Goal: Task Accomplishment & Management: Manage account settings

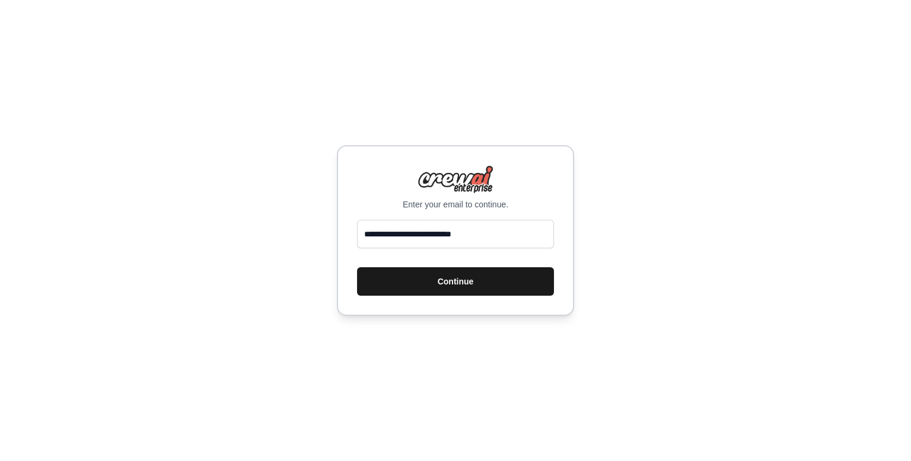
type input "**********"
click at [453, 282] on button "Continue" at bounding box center [455, 281] width 197 height 28
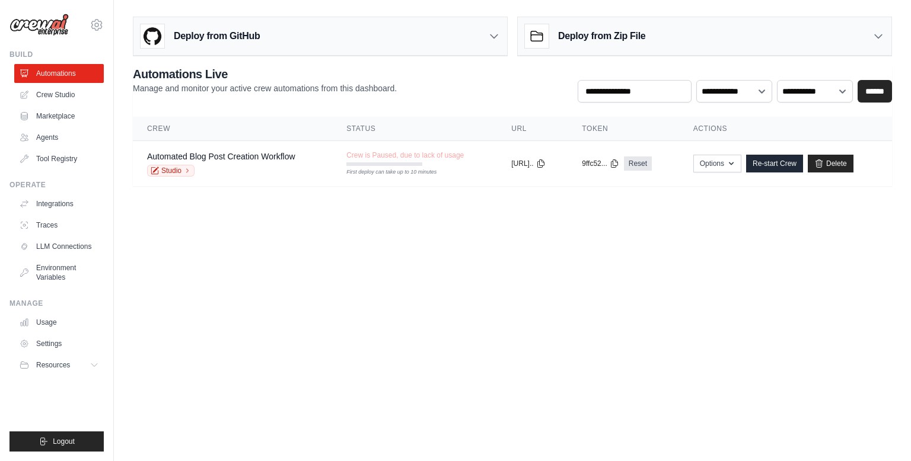
drag, startPoint x: 749, startPoint y: 5, endPoint x: 304, endPoint y: 282, distance: 524.3
click at [304, 282] on body "[EMAIL_ADDRESS][DOMAIN_NAME] Settings Build Automations Crew Studio Resources B…" at bounding box center [455, 230] width 911 height 461
click at [56, 74] on link "Automations" at bounding box center [60, 73] width 90 height 19
click at [237, 157] on link "Automated Blog Post Creation Workflow" at bounding box center [221, 156] width 148 height 9
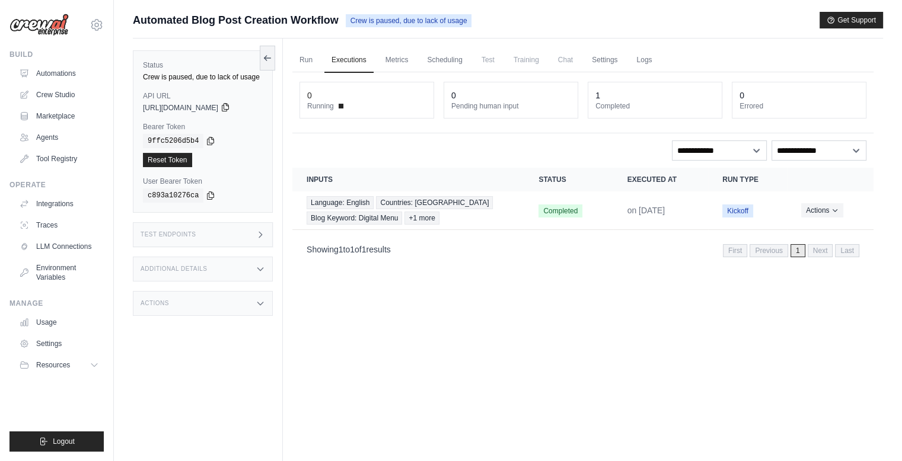
click at [228, 111] on icon at bounding box center [225, 108] width 7 height 8
click at [57, 69] on link "Automations" at bounding box center [60, 73] width 90 height 19
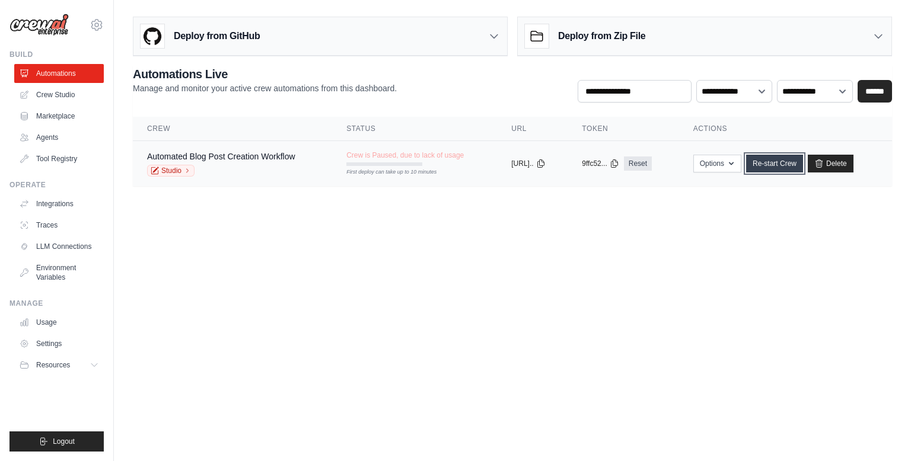
click at [787, 167] on link "Re-start Crew" at bounding box center [774, 164] width 57 height 18
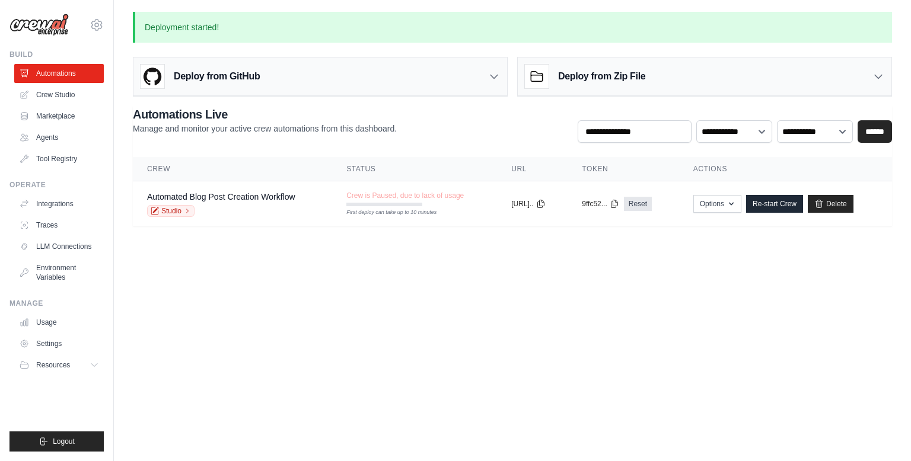
click at [737, 164] on th "Actions" at bounding box center [785, 169] width 213 height 24
click at [733, 202] on button "Options" at bounding box center [717, 203] width 48 height 18
click at [845, 266] on body "diogoalvesderesende@gmail.com Settings Build Automations Crew Studio Resources …" at bounding box center [455, 230] width 911 height 461
click at [661, 138] on input "text" at bounding box center [634, 131] width 114 height 23
click at [59, 347] on link "Settings" at bounding box center [60, 343] width 90 height 19
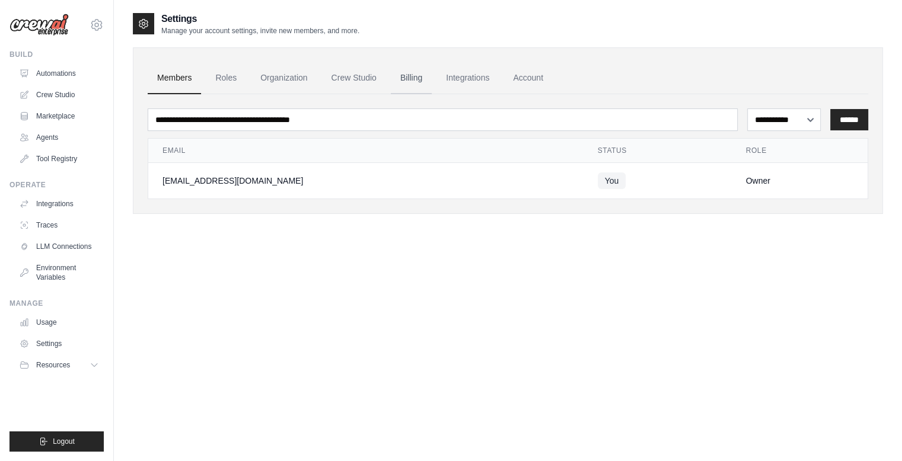
click at [432, 76] on link "Billing" at bounding box center [411, 78] width 41 height 32
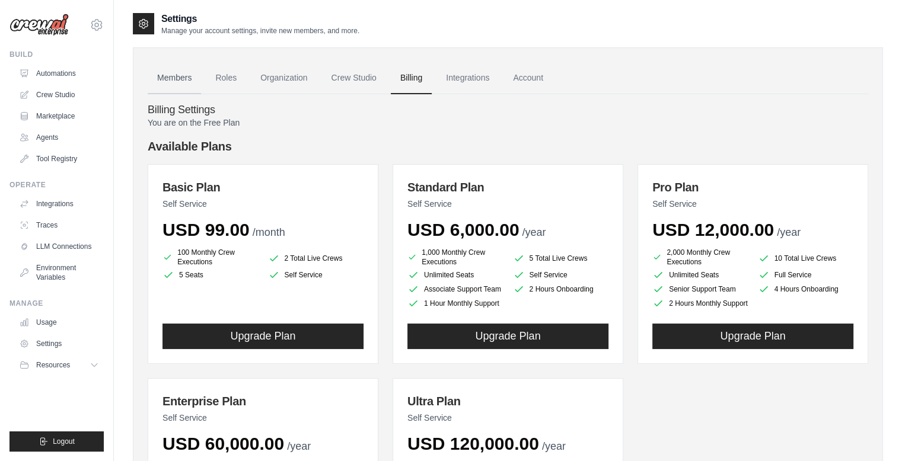
click at [173, 77] on link "Members" at bounding box center [174, 78] width 53 height 32
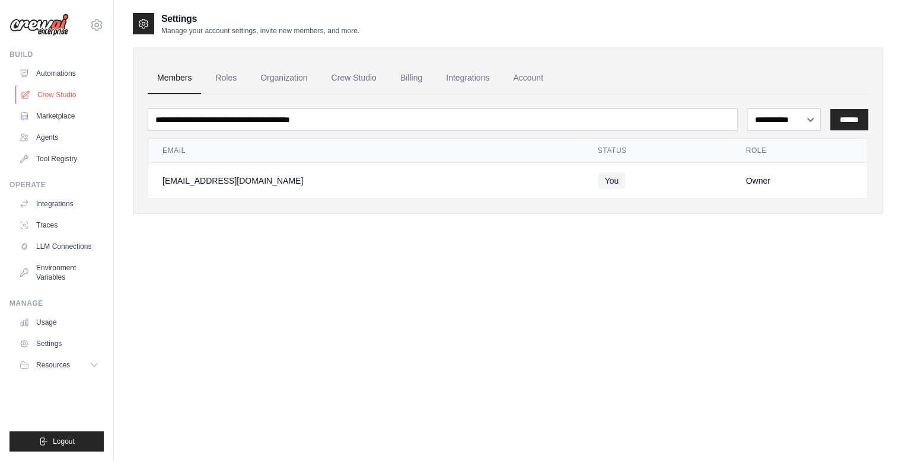
click at [55, 85] on link "Crew Studio" at bounding box center [60, 94] width 90 height 19
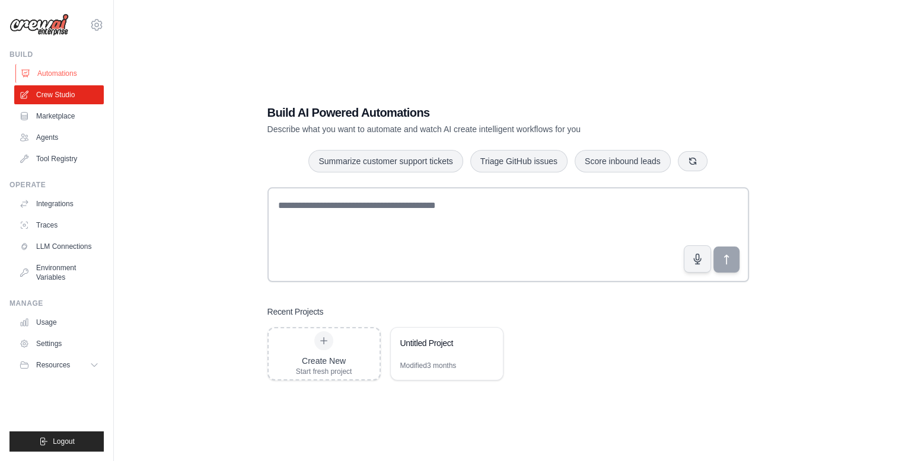
drag, startPoint x: 0, startPoint y: 0, endPoint x: 61, endPoint y: 74, distance: 95.6
click at [61, 74] on link "Automations" at bounding box center [60, 73] width 90 height 19
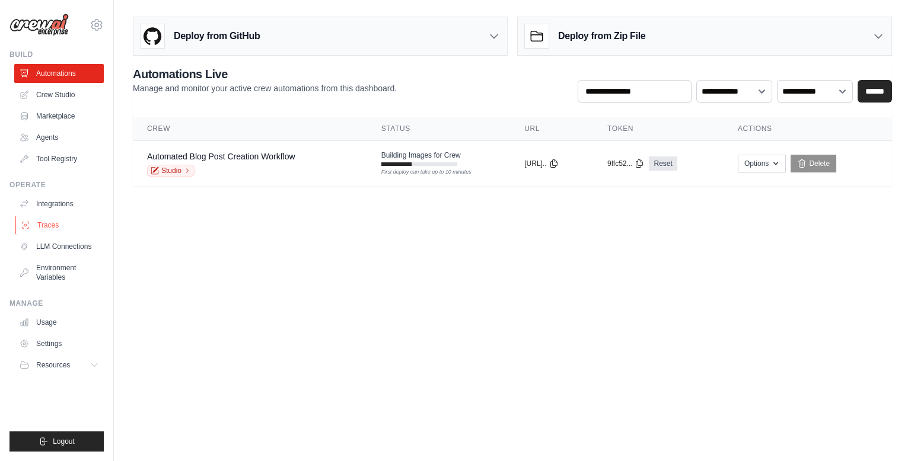
click at [57, 226] on link "Traces" at bounding box center [60, 225] width 90 height 19
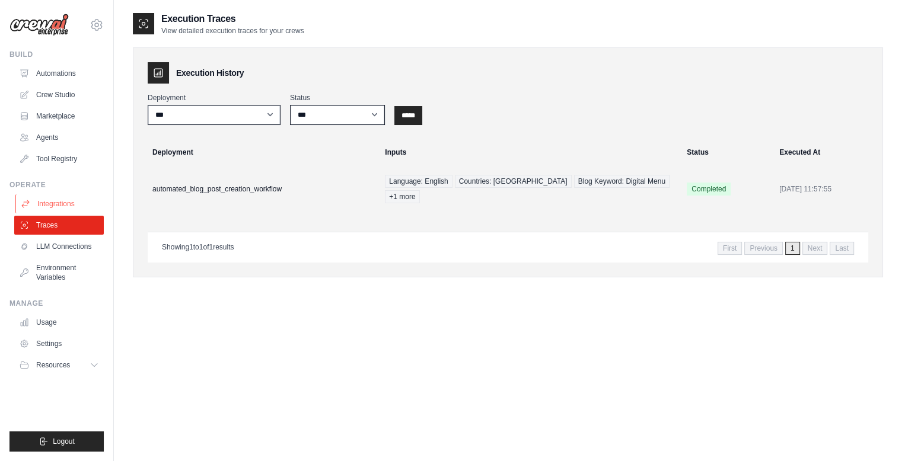
click at [62, 201] on link "Integrations" at bounding box center [60, 203] width 90 height 19
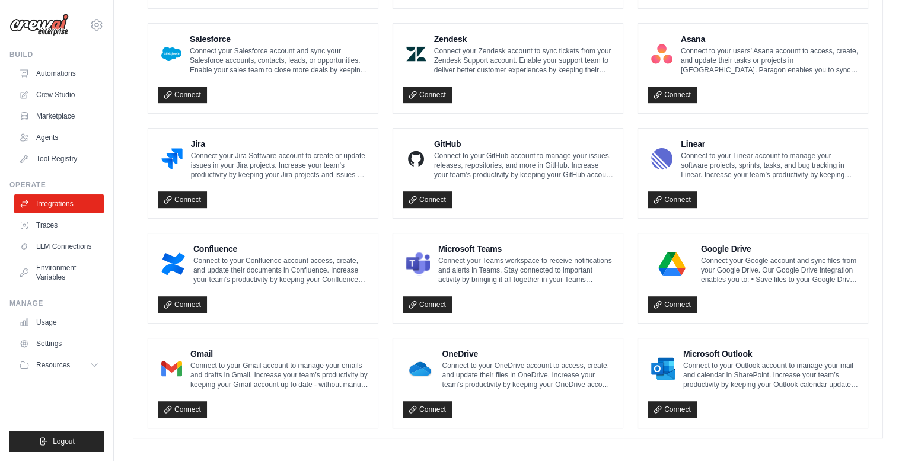
scroll to position [648, 0]
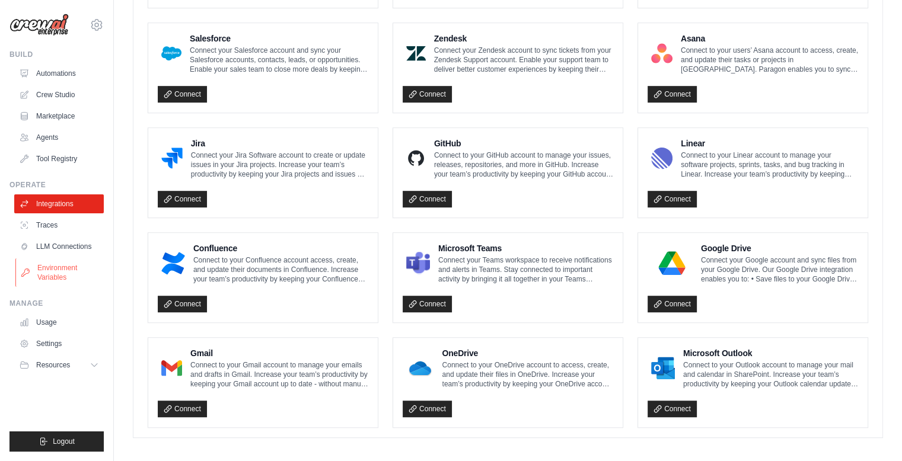
click at [46, 265] on link "Environment Variables" at bounding box center [60, 272] width 90 height 28
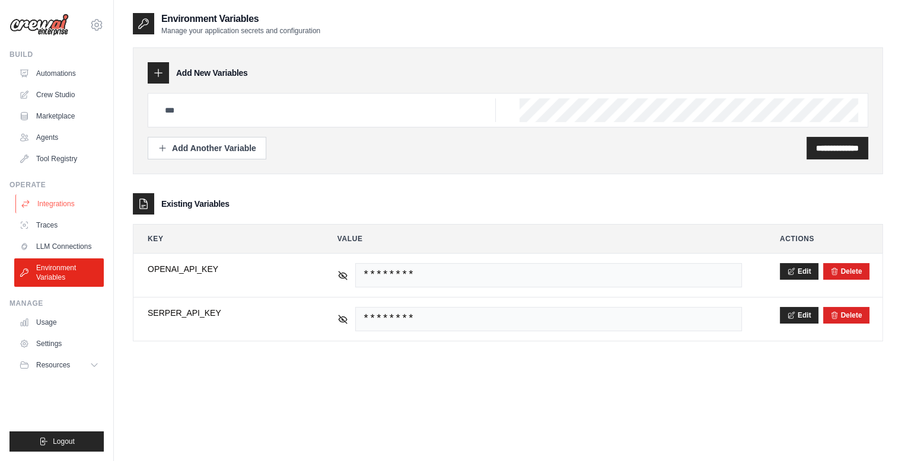
click at [53, 199] on link "Integrations" at bounding box center [60, 203] width 90 height 19
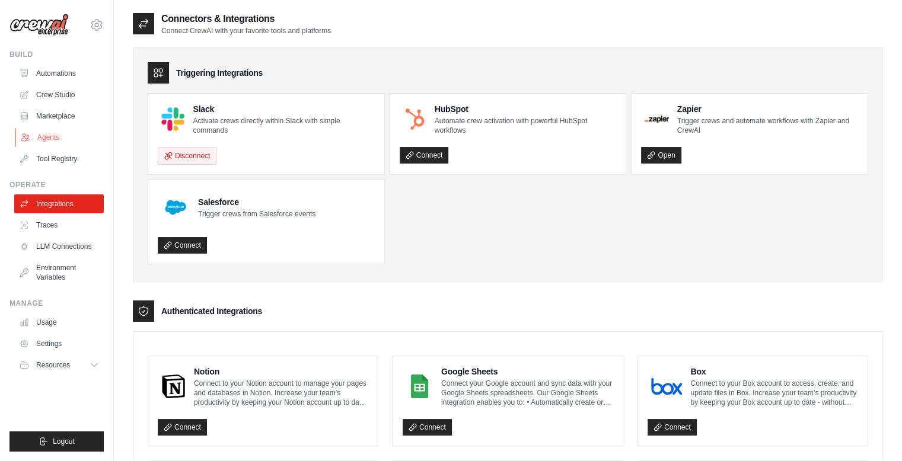
click at [43, 140] on link "Agents" at bounding box center [60, 137] width 90 height 19
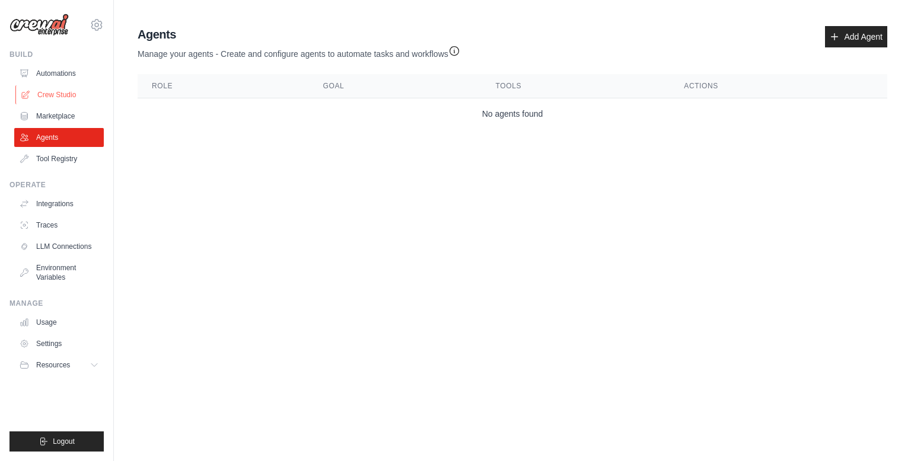
click at [65, 87] on link "Crew Studio" at bounding box center [60, 94] width 90 height 19
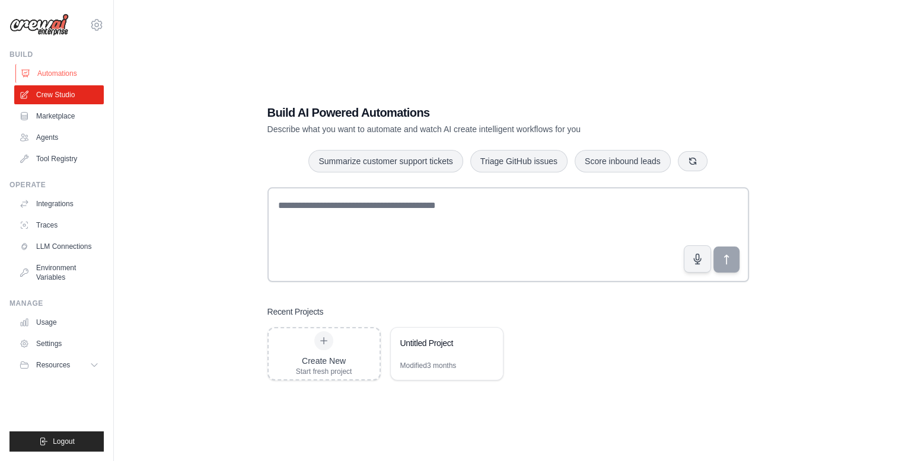
click at [68, 73] on link "Automations" at bounding box center [60, 73] width 90 height 19
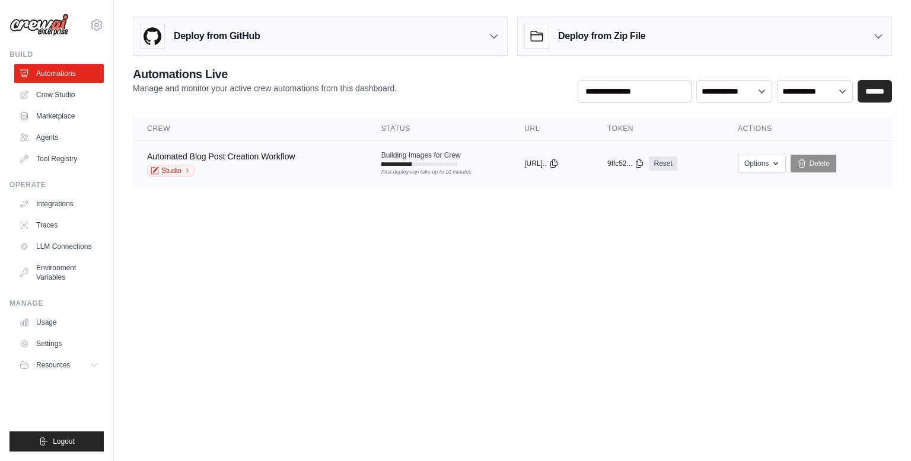
click at [251, 161] on div "Automated Blog Post Creation Workflow" at bounding box center [221, 157] width 148 height 12
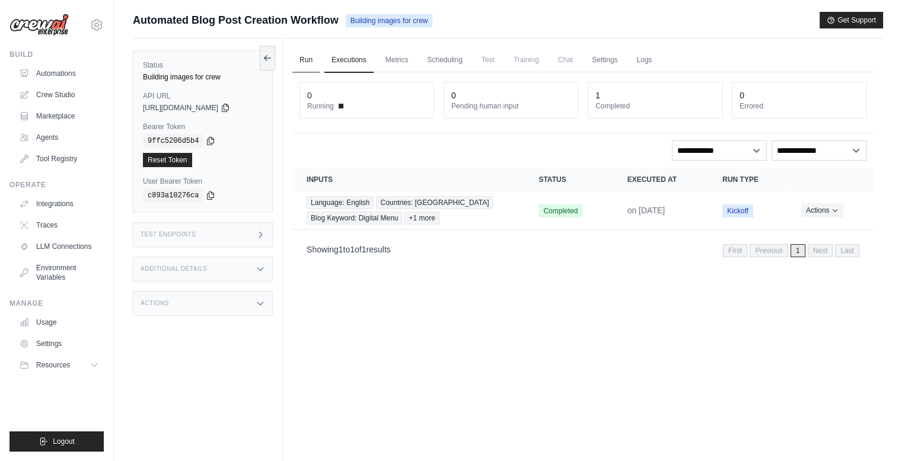
click at [304, 60] on link "Run" at bounding box center [305, 60] width 27 height 25
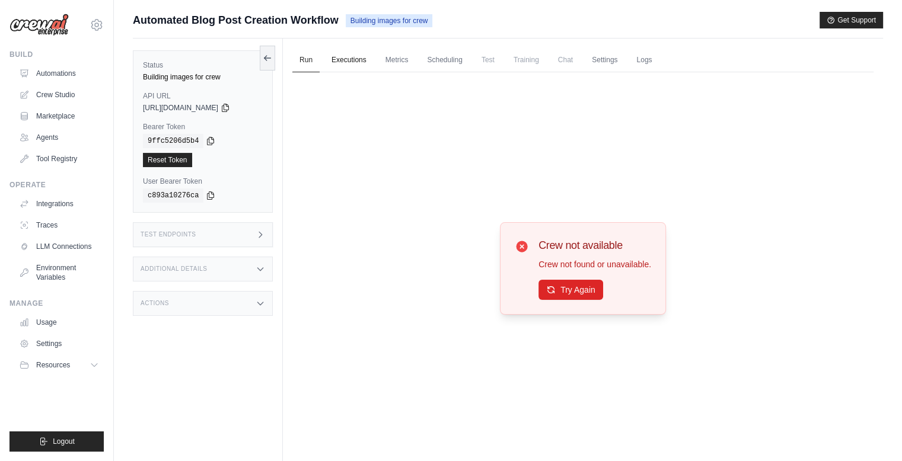
click at [351, 60] on link "Executions" at bounding box center [348, 60] width 49 height 25
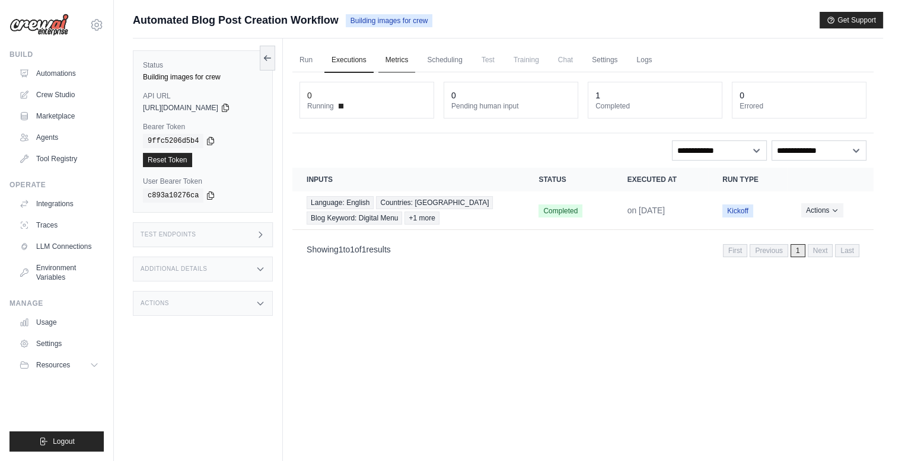
click at [400, 62] on link "Metrics" at bounding box center [396, 60] width 37 height 25
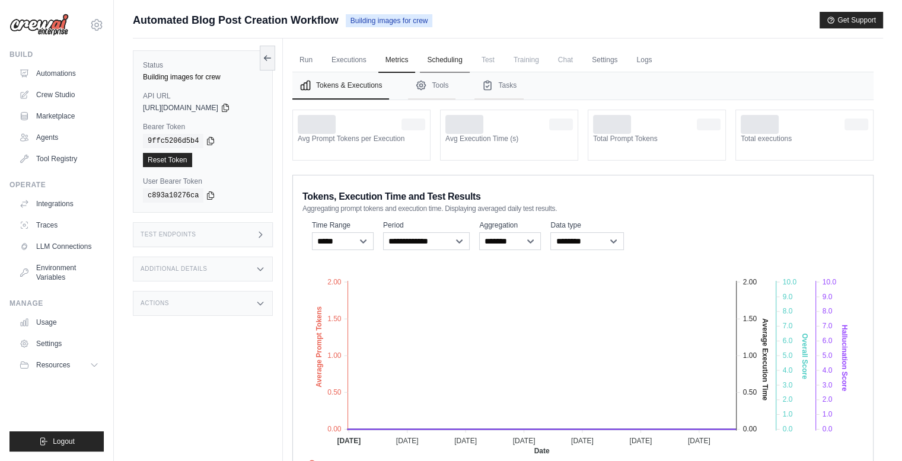
click at [446, 65] on link "Scheduling" at bounding box center [444, 60] width 49 height 25
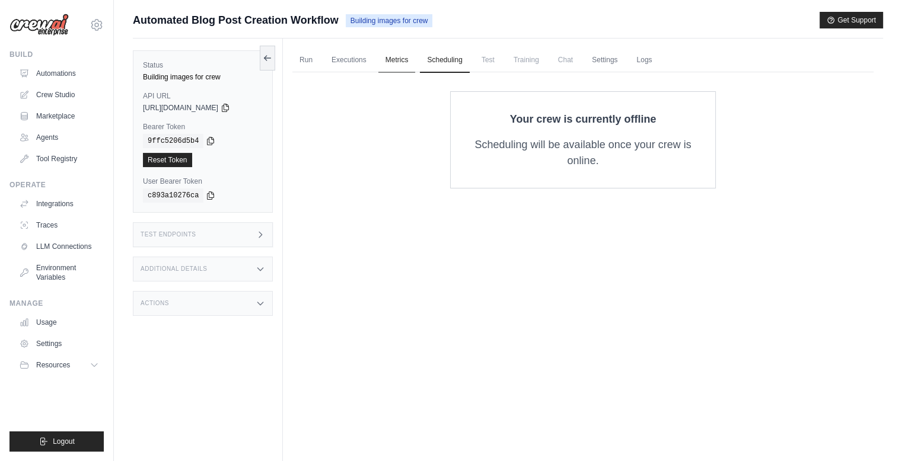
click at [400, 63] on link "Metrics" at bounding box center [396, 60] width 37 height 25
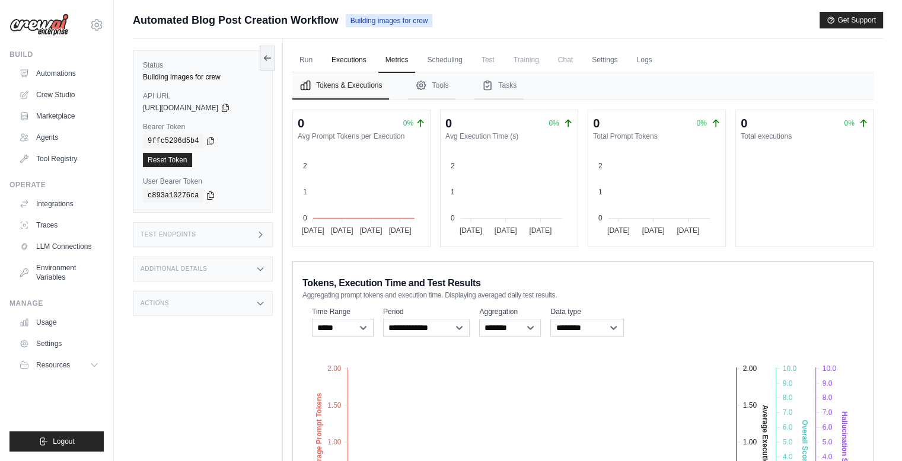
click at [353, 55] on link "Executions" at bounding box center [348, 60] width 49 height 25
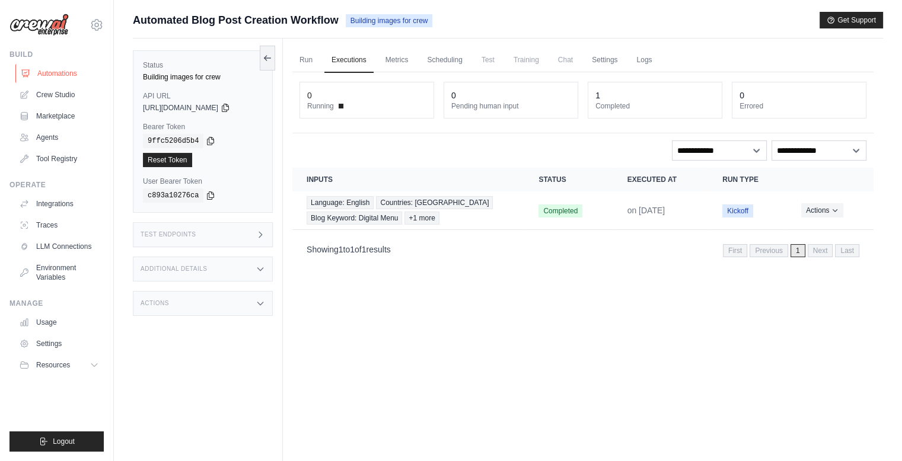
click at [56, 69] on link "Automations" at bounding box center [60, 73] width 90 height 19
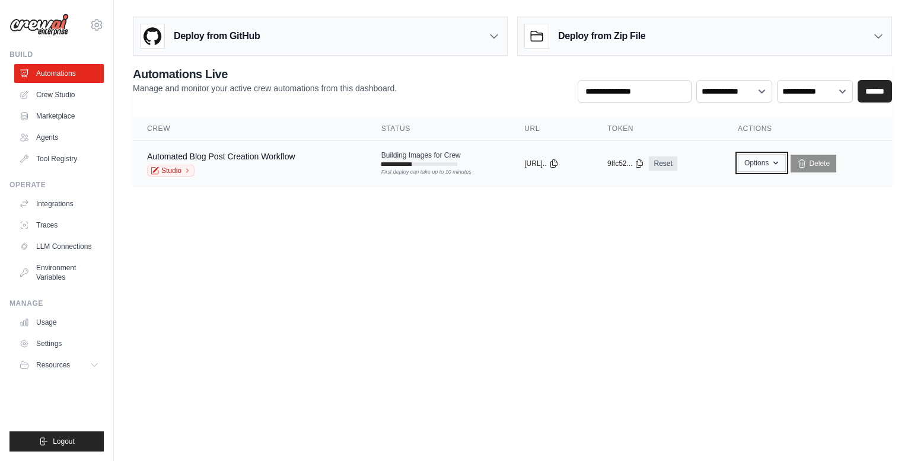
click at [772, 166] on button "Options" at bounding box center [762, 163] width 48 height 18
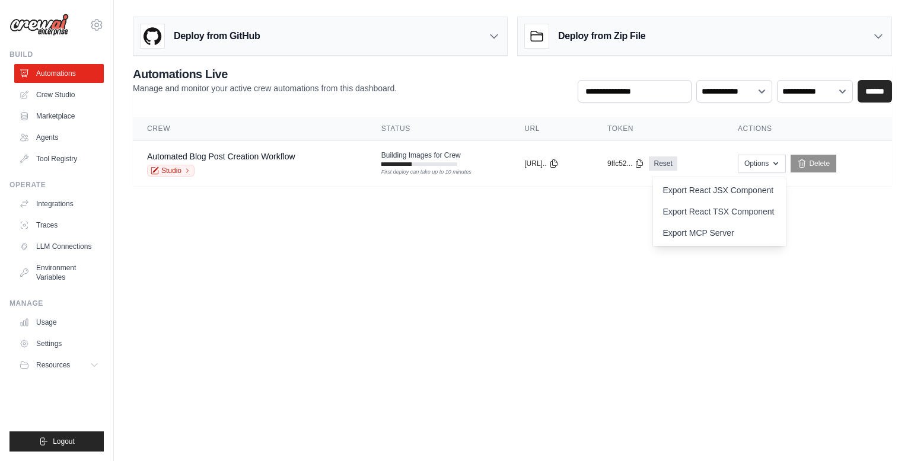
drag, startPoint x: 448, startPoint y: 293, endPoint x: 290, endPoint y: 221, distance: 173.5
click at [446, 293] on body "diogoalvesderesende@gmail.com Settings Build Automations Crew Studio Resources …" at bounding box center [455, 230] width 911 height 461
click at [260, 36] on div "Deploy from GitHub" at bounding box center [319, 36] width 373 height 39
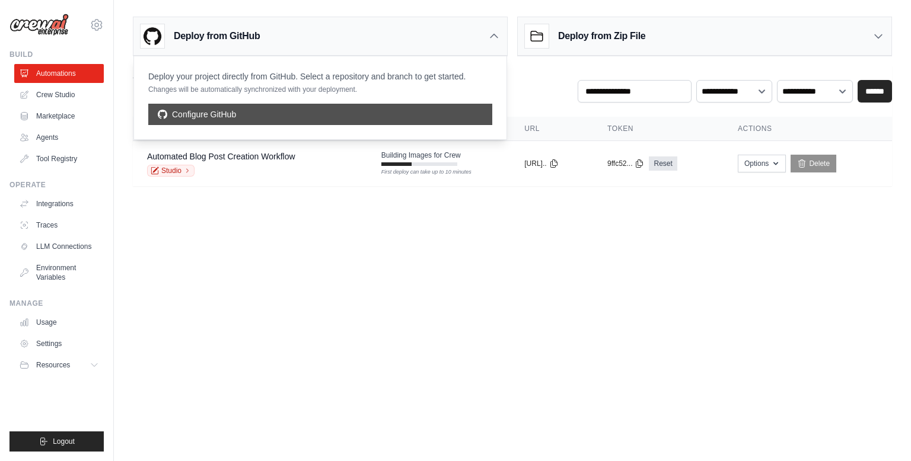
click at [237, 115] on link "Configure GitHub" at bounding box center [320, 114] width 344 height 21
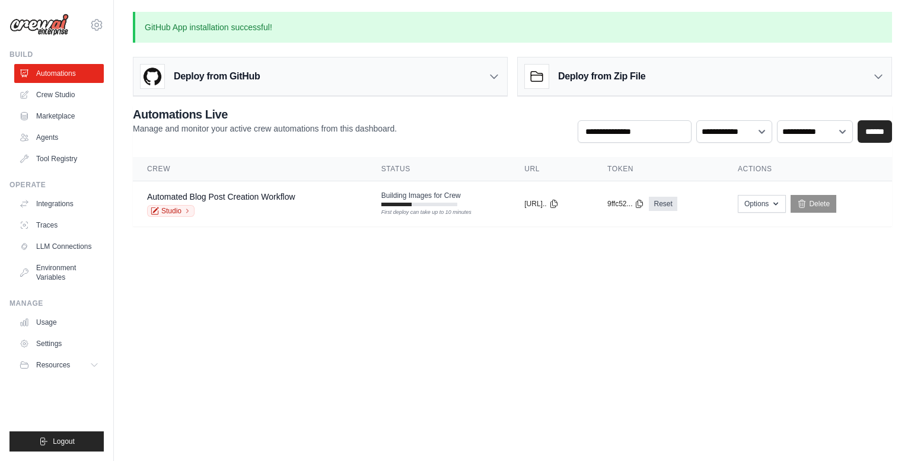
click at [298, 75] on div "Deploy from GitHub" at bounding box center [319, 77] width 373 height 39
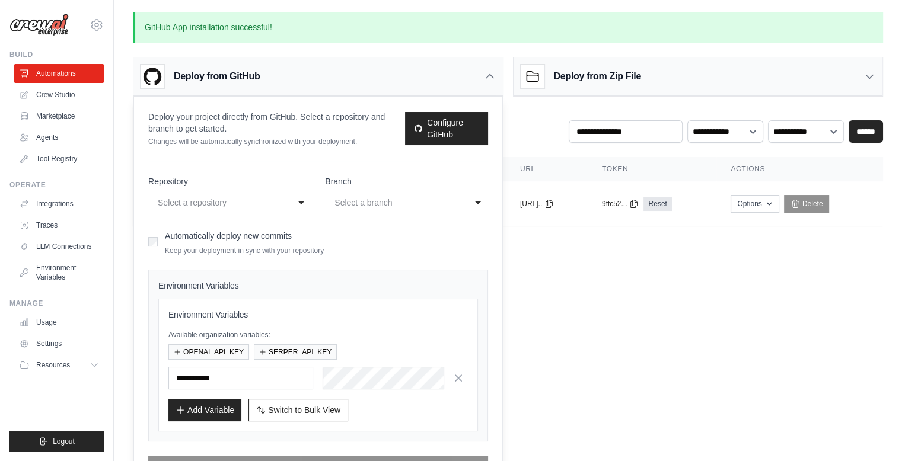
scroll to position [30, 0]
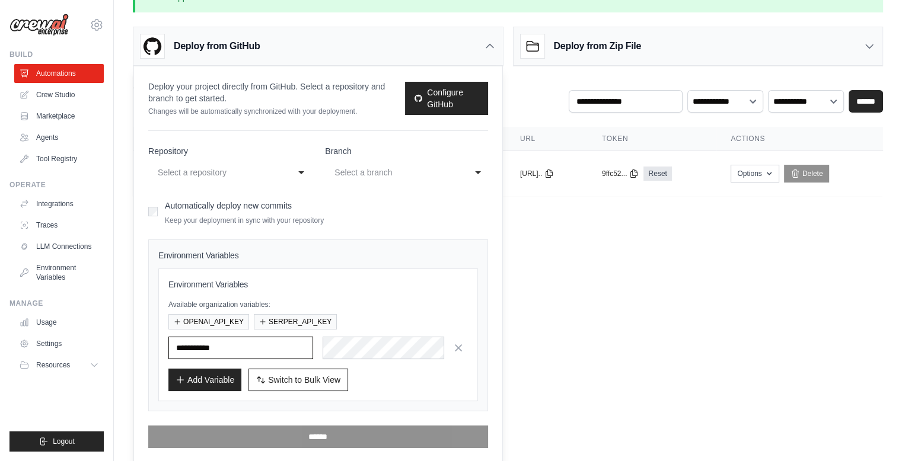
click at [216, 351] on input "text" at bounding box center [240, 348] width 145 height 23
click at [178, 318] on icon "button" at bounding box center [177, 321] width 7 height 7
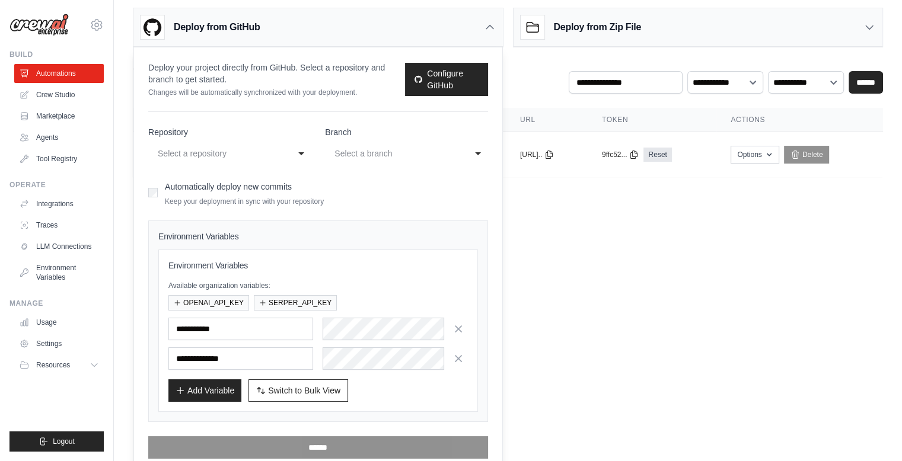
scroll to position [59, 0]
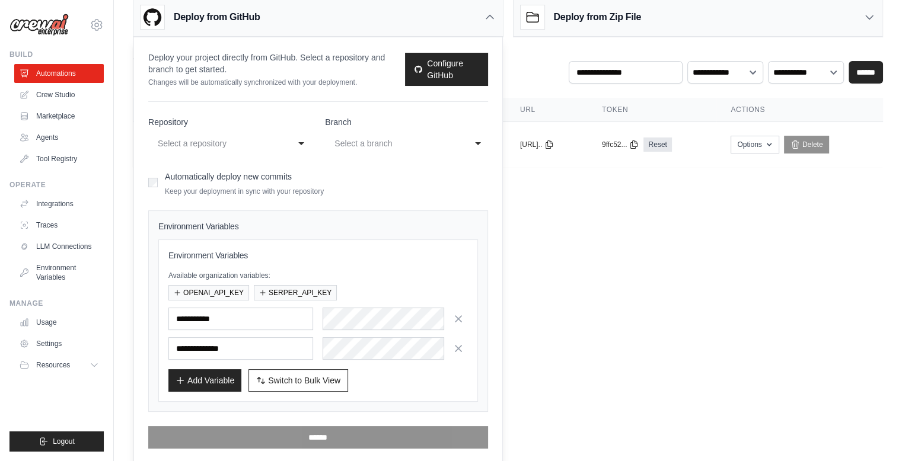
click at [253, 134] on div "Select a repository" at bounding box center [221, 143] width 132 height 19
click at [542, 230] on body "[EMAIL_ADDRESS][DOMAIN_NAME] Settings Build Automations Crew Studio Resources B…" at bounding box center [451, 171] width 902 height 461
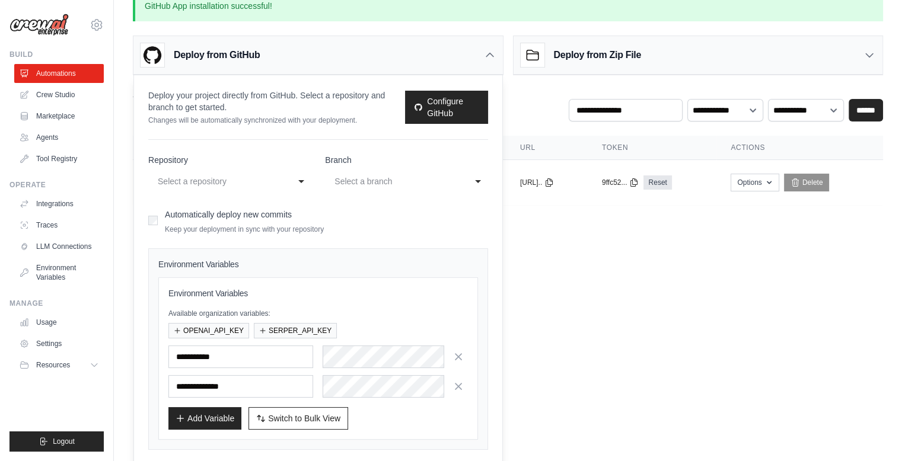
scroll to position [0, 0]
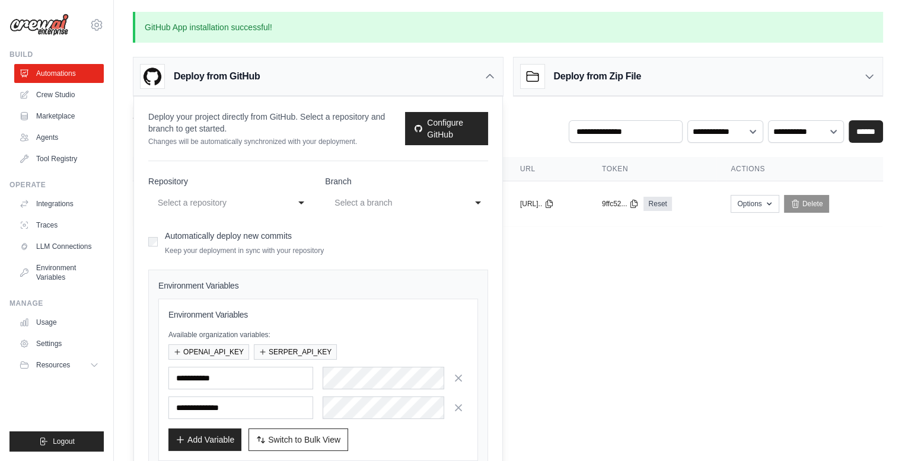
click at [211, 117] on p "Deploy your project directly from GitHub. Select a repository and branch to get…" at bounding box center [276, 123] width 257 height 24
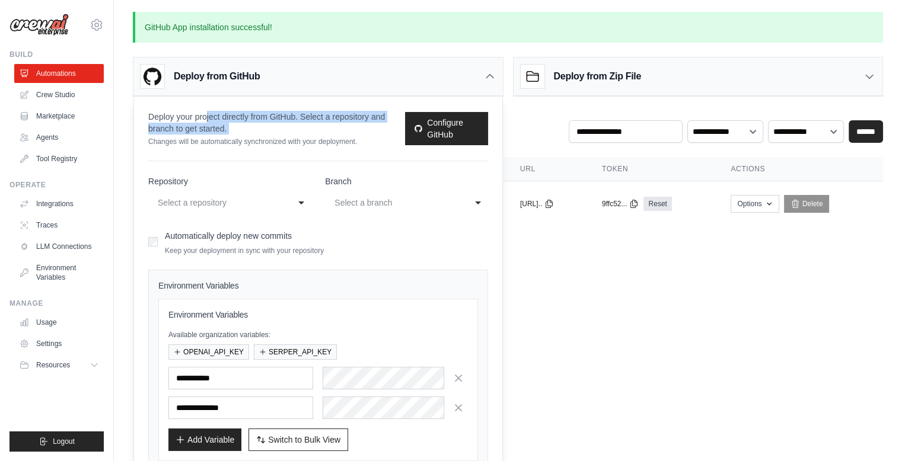
click at [211, 117] on p "Deploy your project directly from GitHub. Select a repository and branch to get…" at bounding box center [276, 123] width 257 height 24
click at [452, 129] on link "Configure GitHub" at bounding box center [446, 128] width 82 height 33
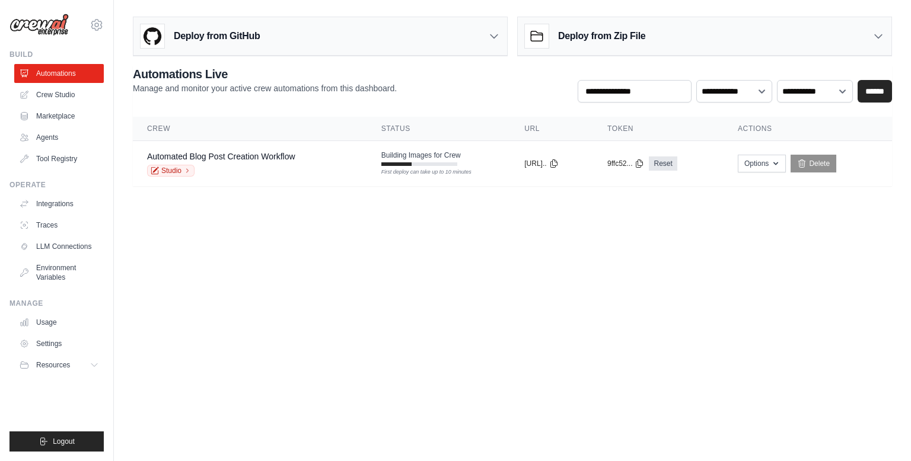
click at [285, 42] on div "Deploy from GitHub" at bounding box center [319, 36] width 373 height 39
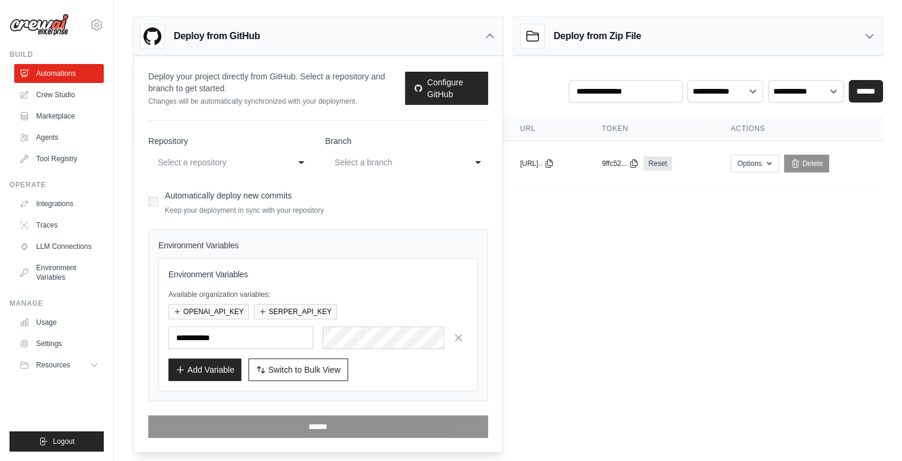
click at [212, 161] on div "Select a repository" at bounding box center [218, 162] width 120 height 14
click at [354, 194] on div "Automatically deploy new commits Keep your deployment in sync with your reposit…" at bounding box center [320, 201] width 344 height 28
click at [467, 86] on link "Configure GitHub" at bounding box center [451, 88] width 84 height 33
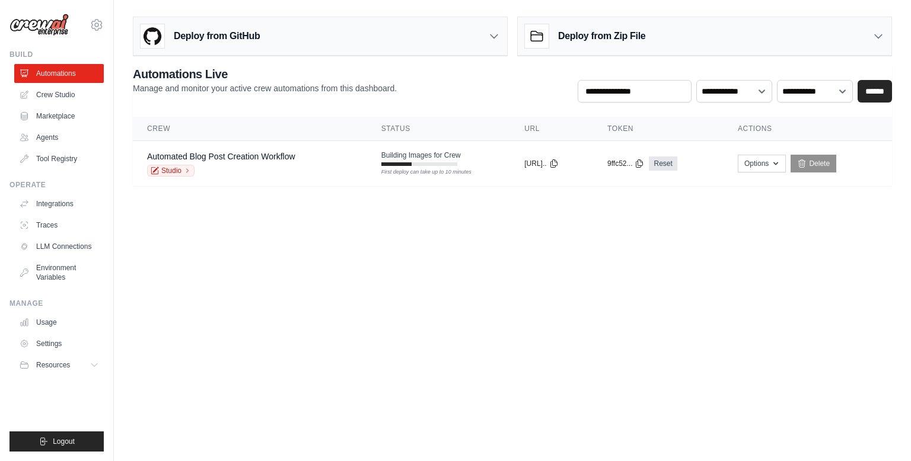
click at [661, 37] on div "Deploy from Zip File" at bounding box center [704, 36] width 373 height 39
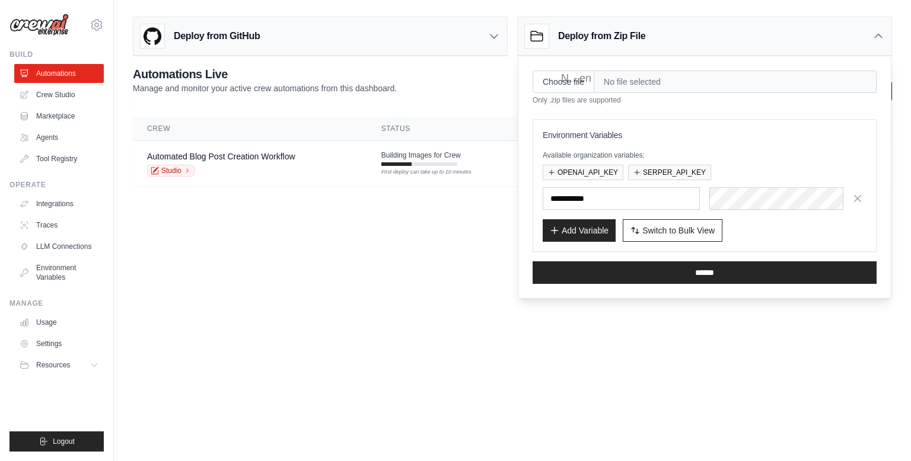
click at [691, 37] on div "Deploy from Zip File" at bounding box center [704, 36] width 373 height 39
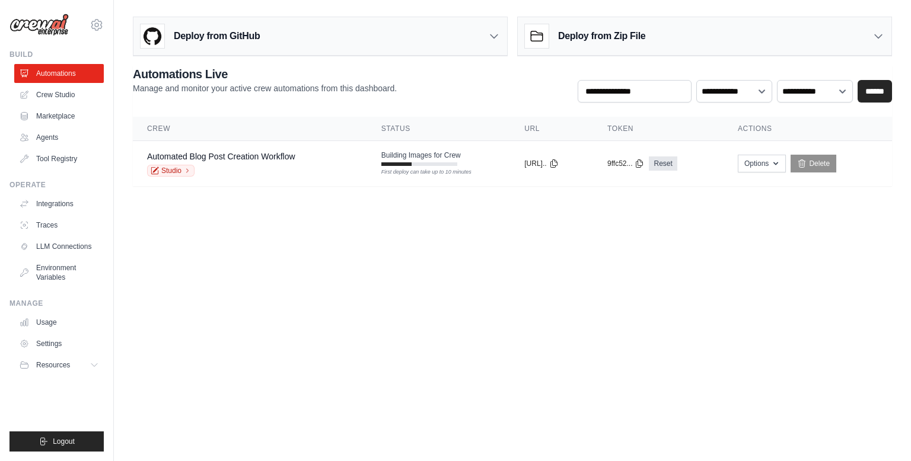
click at [228, 35] on h3 "Deploy from GitHub" at bounding box center [217, 36] width 86 height 14
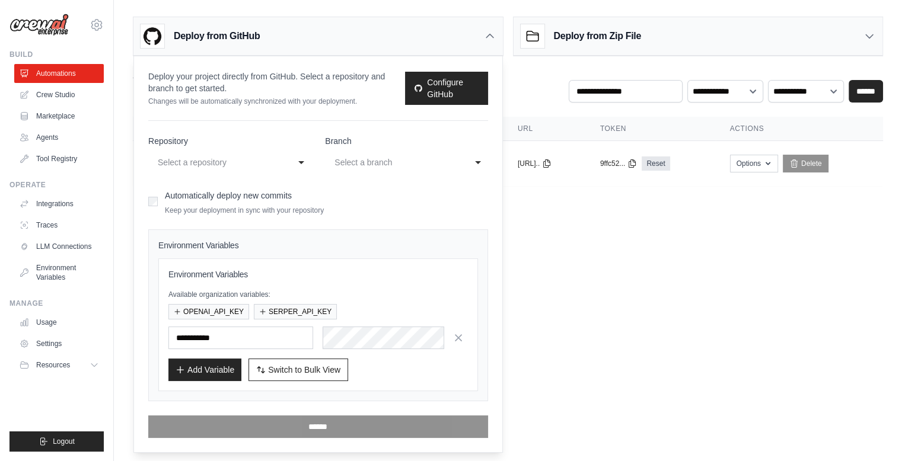
click at [315, 152] on div "**********" at bounding box center [318, 154] width 340 height 38
click at [269, 163] on div "Select a repository" at bounding box center [218, 162] width 120 height 14
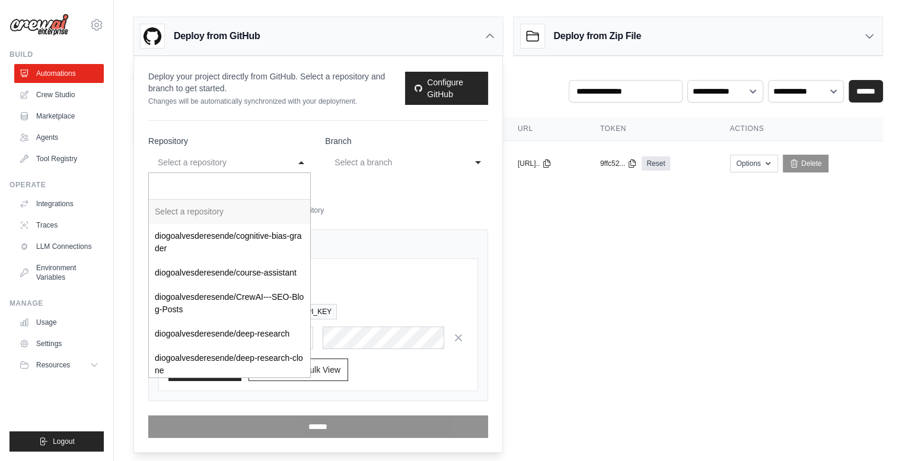
click at [269, 163] on div "Select a repository" at bounding box center [218, 162] width 120 height 14
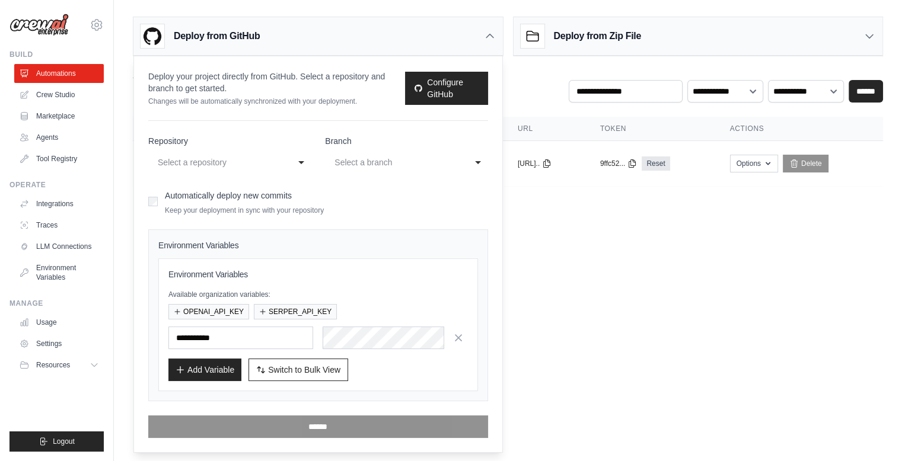
click at [243, 197] on label "Automatically deploy new commits" at bounding box center [228, 195] width 127 height 9
click at [405, 221] on form "**********" at bounding box center [318, 286] width 340 height 303
click at [547, 84] on div "**********" at bounding box center [512, 84] width 759 height 37
click at [503, 37] on div "Deploy from GitHub" at bounding box center [319, 36] width 373 height 39
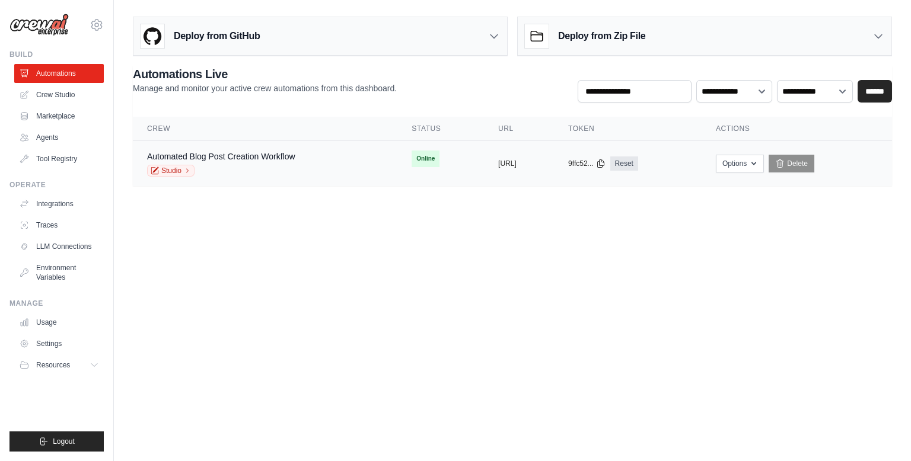
click at [234, 165] on div "Studio" at bounding box center [221, 171] width 148 height 12
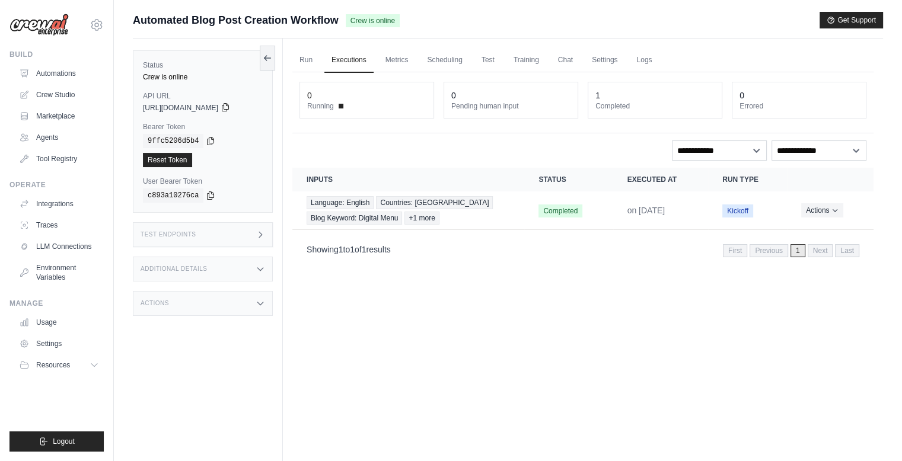
click at [228, 108] on icon at bounding box center [225, 108] width 7 height 8
click at [170, 161] on link "Reset Token" at bounding box center [167, 160] width 49 height 14
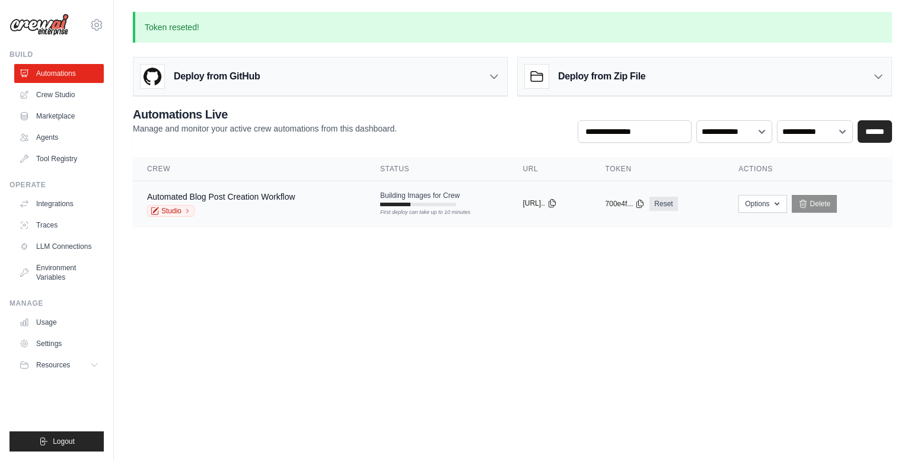
click at [557, 202] on icon at bounding box center [551, 203] width 9 height 9
click at [381, 79] on div "Deploy from GitHub" at bounding box center [319, 77] width 373 height 39
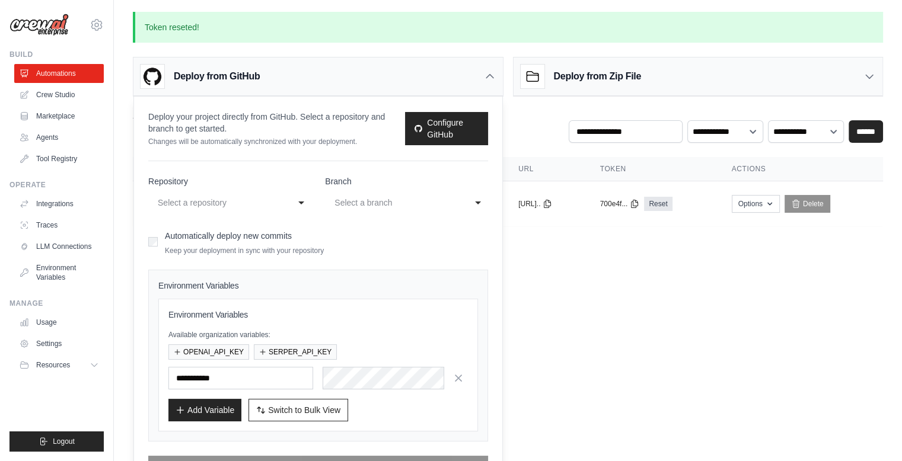
click at [236, 197] on div "Select a repository" at bounding box center [218, 203] width 120 height 14
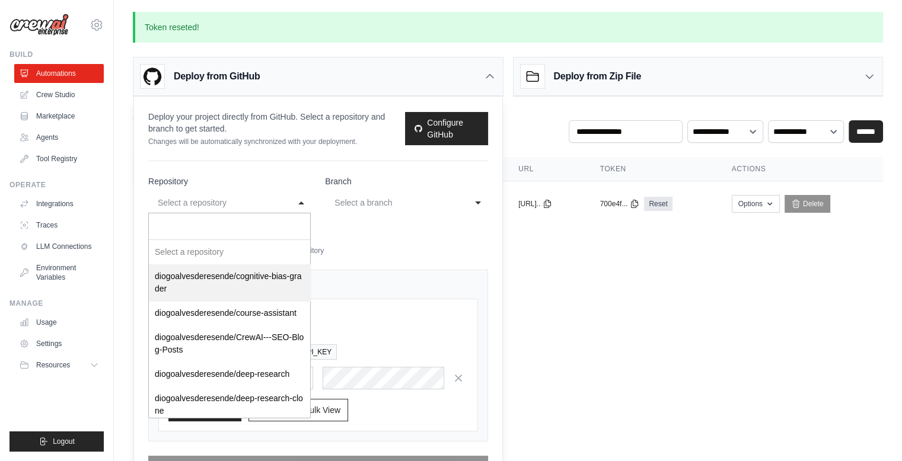
scroll to position [59, 0]
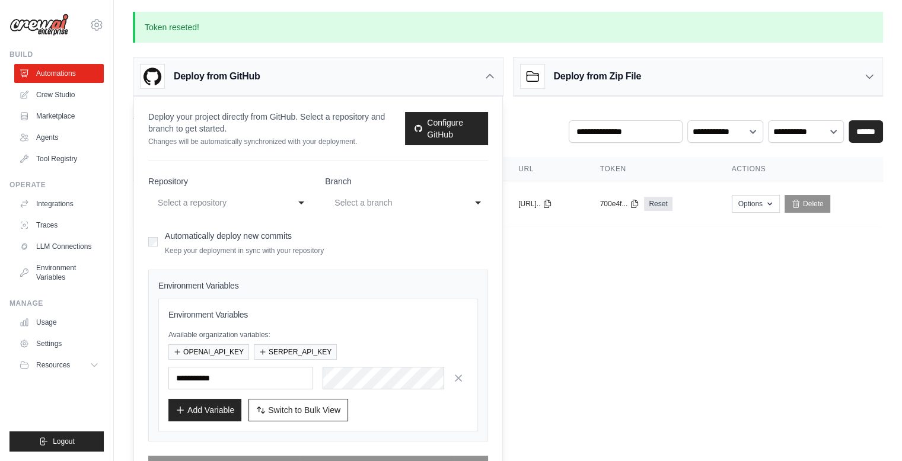
click at [416, 264] on form "**********" at bounding box center [318, 326] width 340 height 303
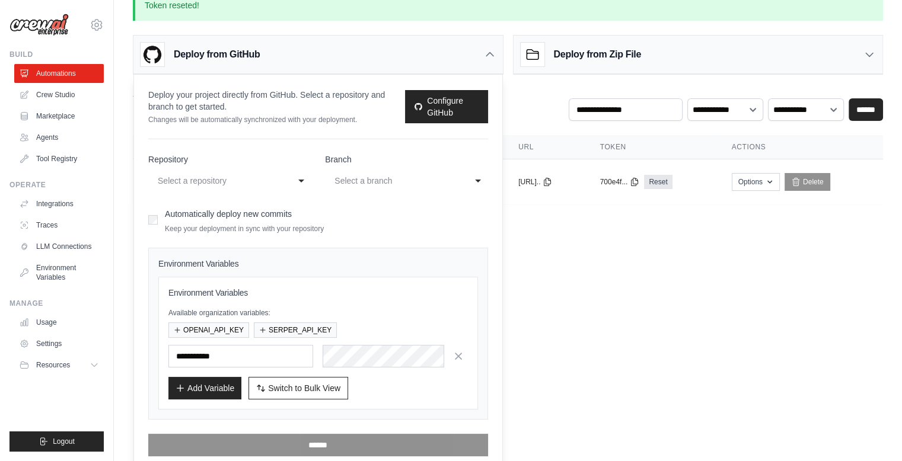
scroll to position [30, 0]
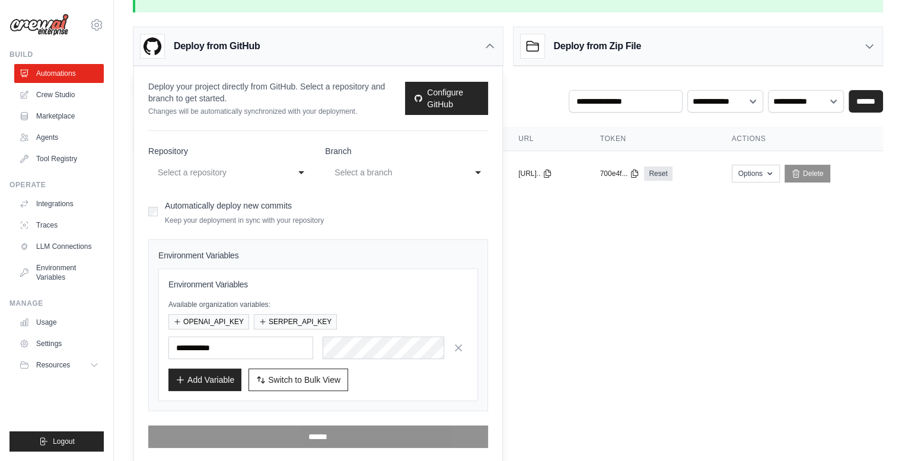
click at [209, 157] on div "**********" at bounding box center [229, 164] width 162 height 38
click at [216, 170] on div "Select a repository" at bounding box center [218, 172] width 120 height 14
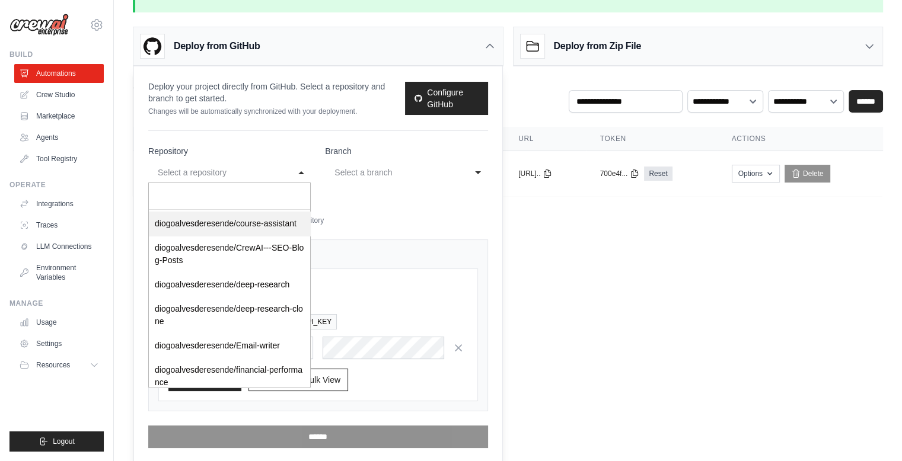
click at [419, 216] on div "Automatically deploy new commits Keep your deployment in sync with your reposit…" at bounding box center [318, 211] width 340 height 28
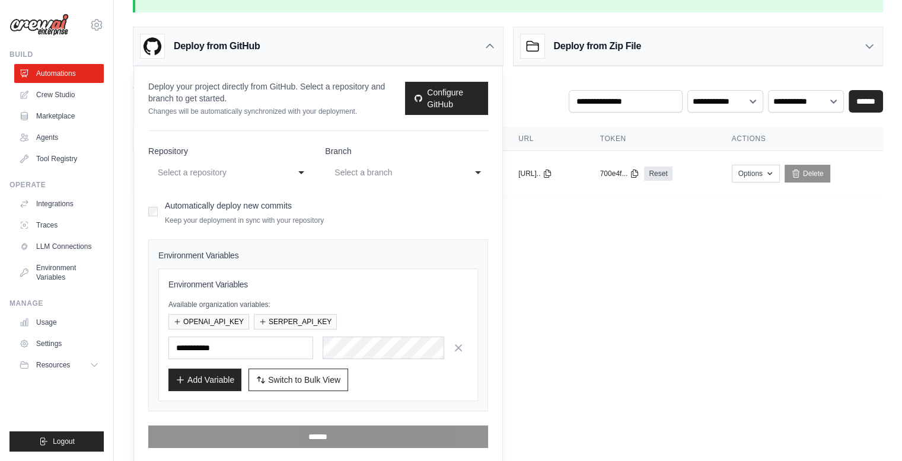
click at [555, 266] on body "[EMAIL_ADDRESS][DOMAIN_NAME] Settings Build Automations Crew Studio Resources B…" at bounding box center [451, 200] width 902 height 461
drag, startPoint x: 604, startPoint y: 385, endPoint x: 567, endPoint y: 383, distance: 37.4
click at [601, 384] on body "[EMAIL_ADDRESS][DOMAIN_NAME] Settings Build Automations Crew Studio Resources B…" at bounding box center [451, 200] width 902 height 461
click at [69, 365] on span "Resources" at bounding box center [54, 364] width 34 height 9
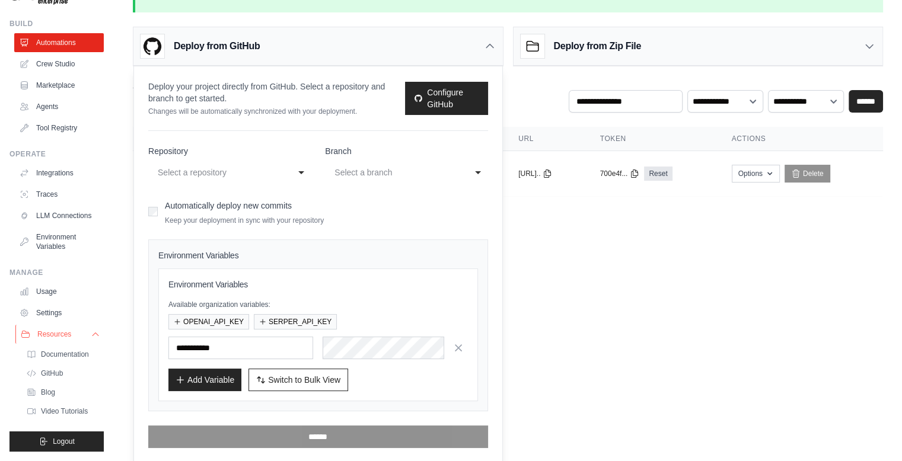
scroll to position [50, 0]
click at [63, 350] on span "Documentation" at bounding box center [66, 354] width 48 height 9
drag, startPoint x: 648, startPoint y: 331, endPoint x: 628, endPoint y: 316, distance: 25.0
click at [647, 330] on body "diogoalvesderesende@gmail.com Settings Build Automations Crew Studio Resources …" at bounding box center [451, 200] width 902 height 461
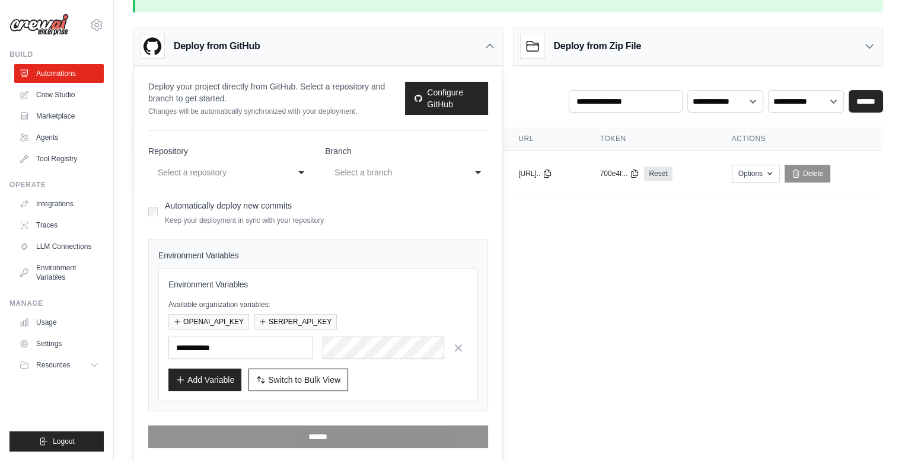
scroll to position [0, 0]
click at [542, 270] on body "diogoalvesderesende@gmail.com Settings Build Automations Crew Studio Resources …" at bounding box center [451, 200] width 902 height 461
click at [275, 48] on div "Deploy from GitHub" at bounding box center [317, 46] width 369 height 39
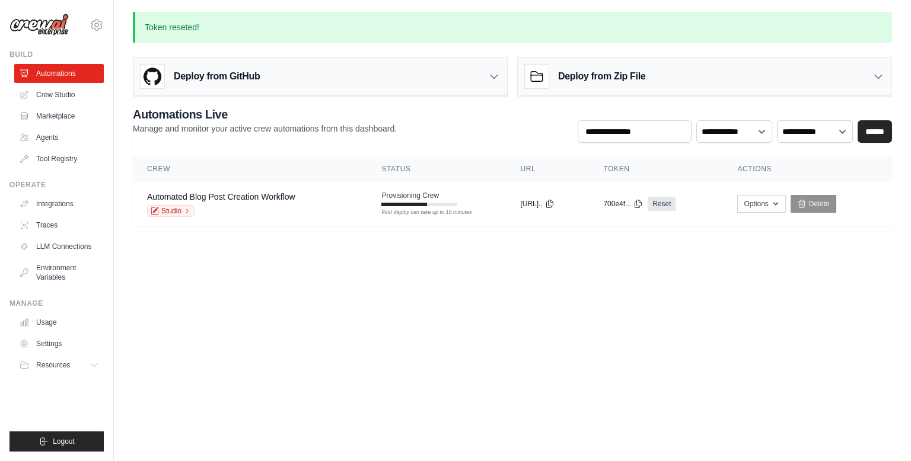
click at [668, 75] on div "Deploy from Zip File" at bounding box center [704, 77] width 373 height 39
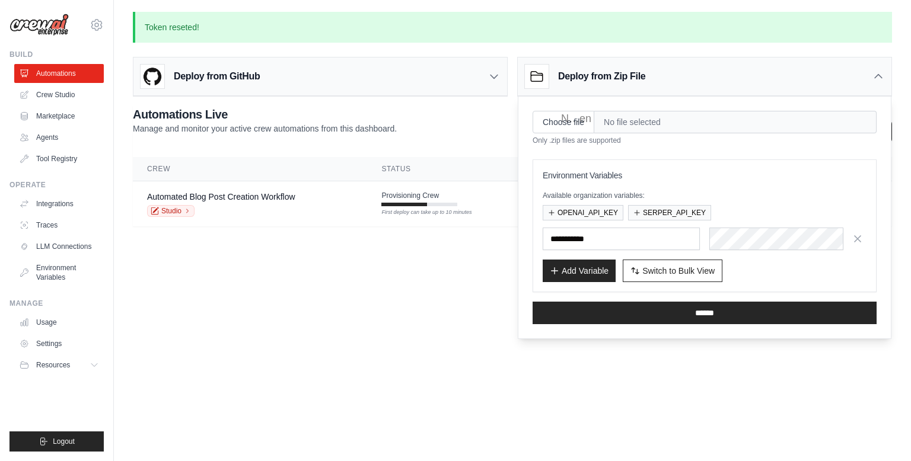
click at [353, 73] on div "Deploy from GitHub" at bounding box center [319, 77] width 373 height 39
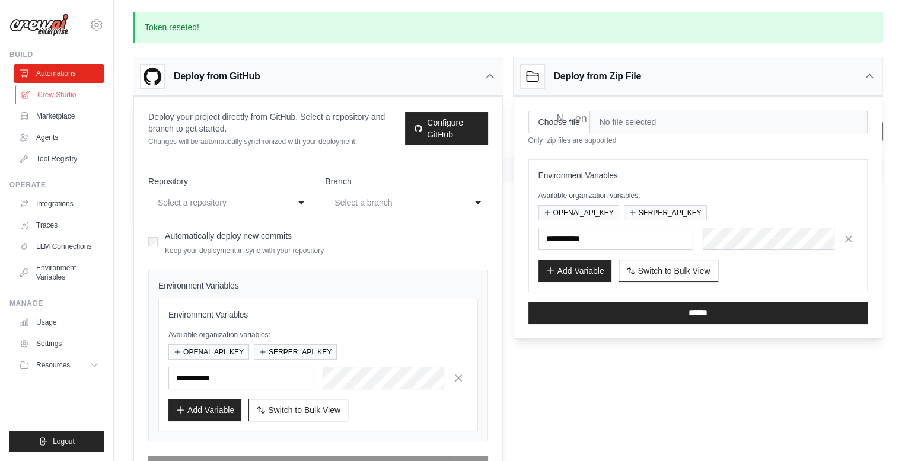
click at [66, 92] on link "Crew Studio" at bounding box center [60, 94] width 90 height 19
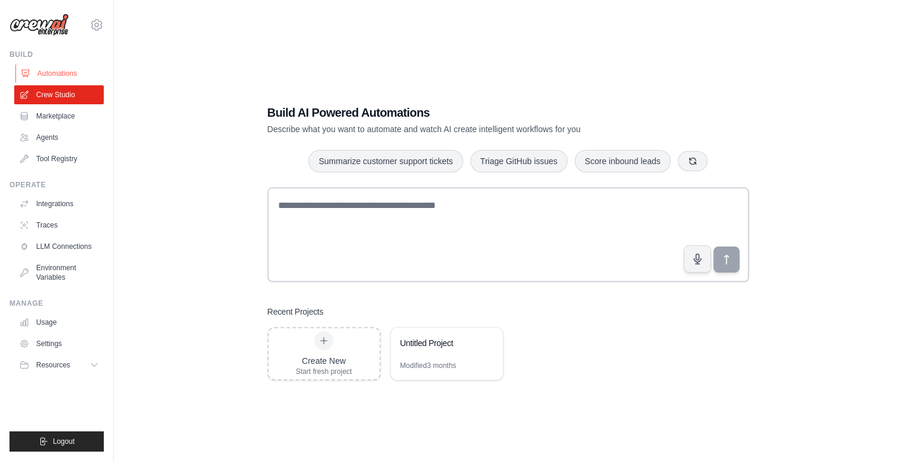
click at [82, 69] on link "Automations" at bounding box center [60, 73] width 90 height 19
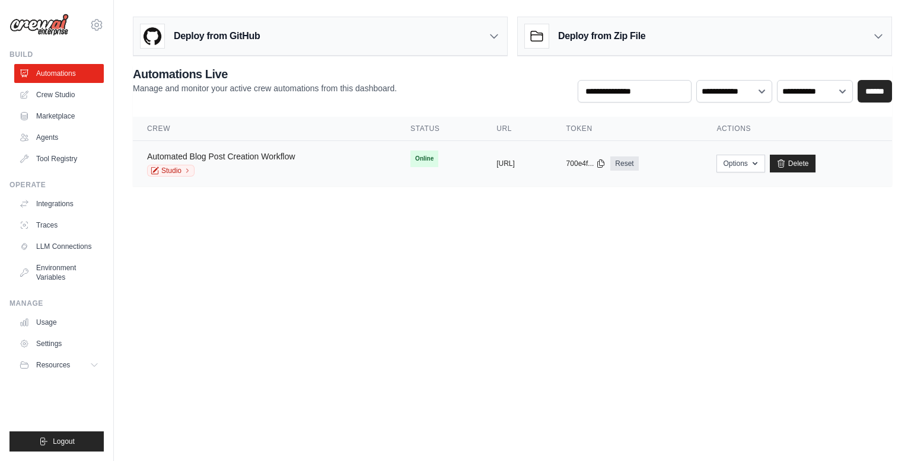
click at [254, 153] on link "Automated Blog Post Creation Workflow" at bounding box center [221, 156] width 148 height 9
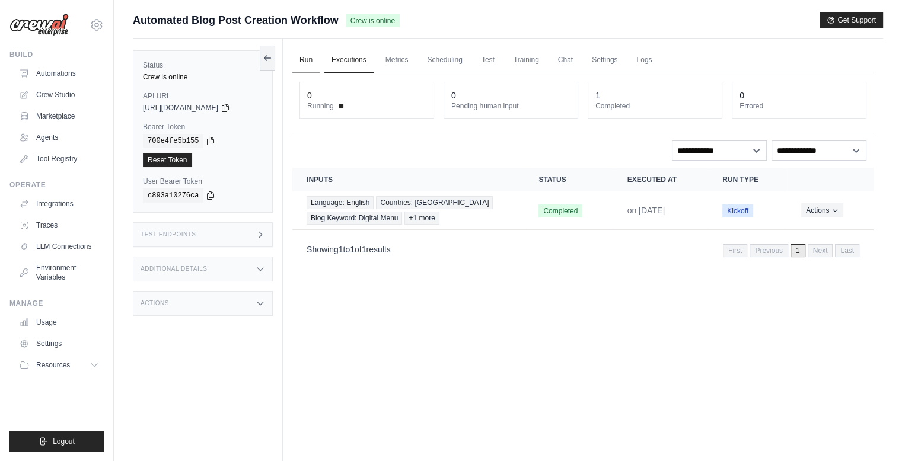
click at [303, 61] on link "Run" at bounding box center [305, 60] width 27 height 25
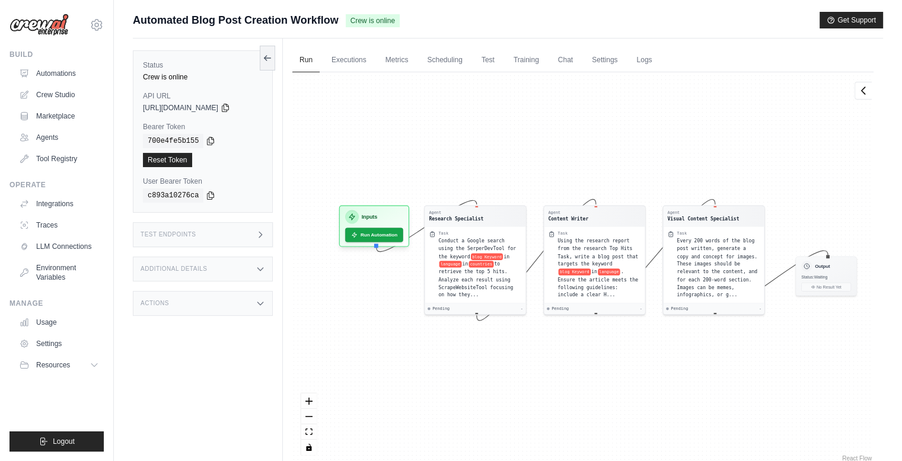
click at [190, 274] on div "Additional Details" at bounding box center [203, 269] width 140 height 25
click at [181, 378] on div "Actions" at bounding box center [203, 373] width 140 height 25
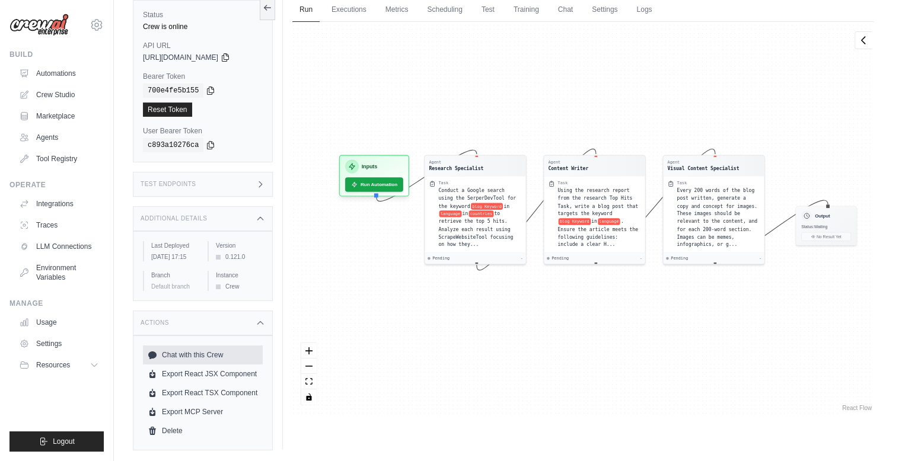
scroll to position [66, 0]
click at [65, 69] on link "Automations" at bounding box center [60, 73] width 90 height 19
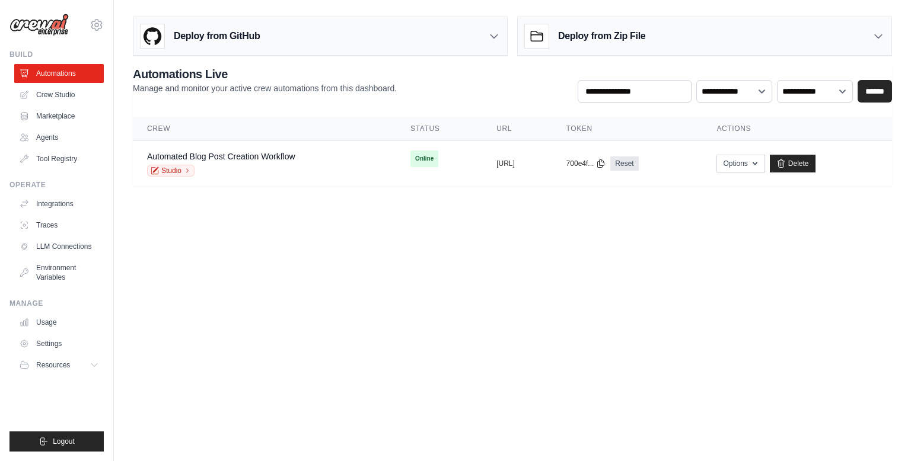
click at [330, 37] on div "Deploy from GitHub" at bounding box center [319, 36] width 373 height 39
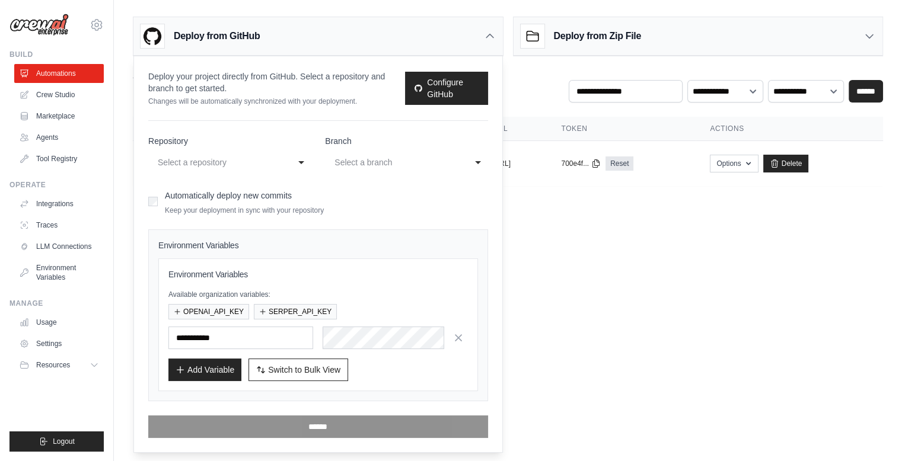
click at [240, 168] on div "Select a repository" at bounding box center [218, 162] width 120 height 14
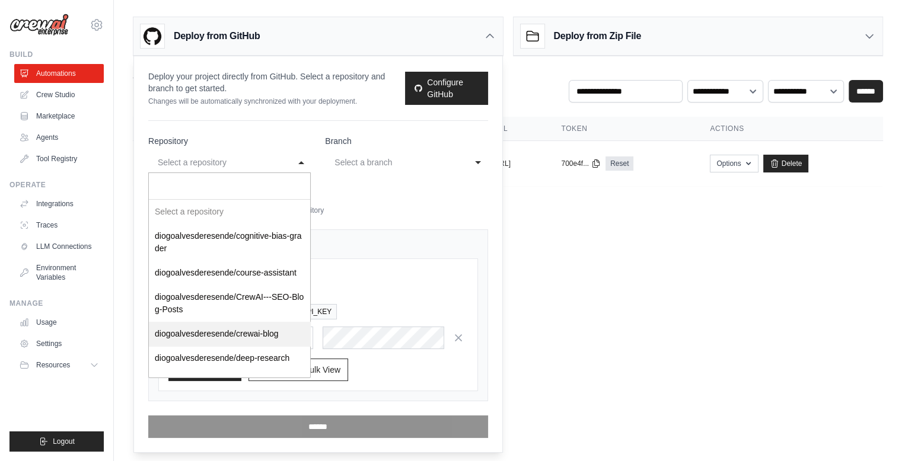
select select "**********"
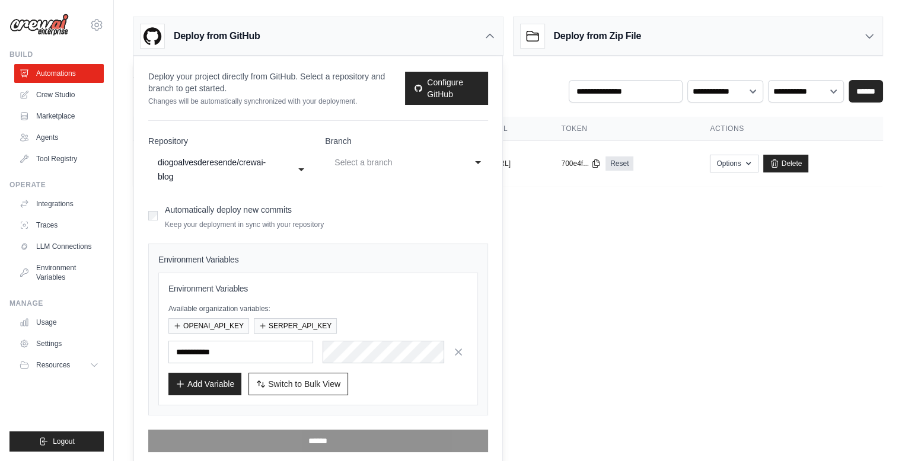
click at [409, 170] on div "Select a branch" at bounding box center [398, 162] width 132 height 19
click at [372, 200] on div "No choices to choose from" at bounding box center [405, 212] width 161 height 24
click at [358, 138] on label "Branch" at bounding box center [406, 141] width 162 height 12
click at [358, 149] on select "Branch" at bounding box center [406, 161] width 163 height 24
click at [218, 260] on h4 "Environment Variables" at bounding box center [318, 260] width 320 height 12
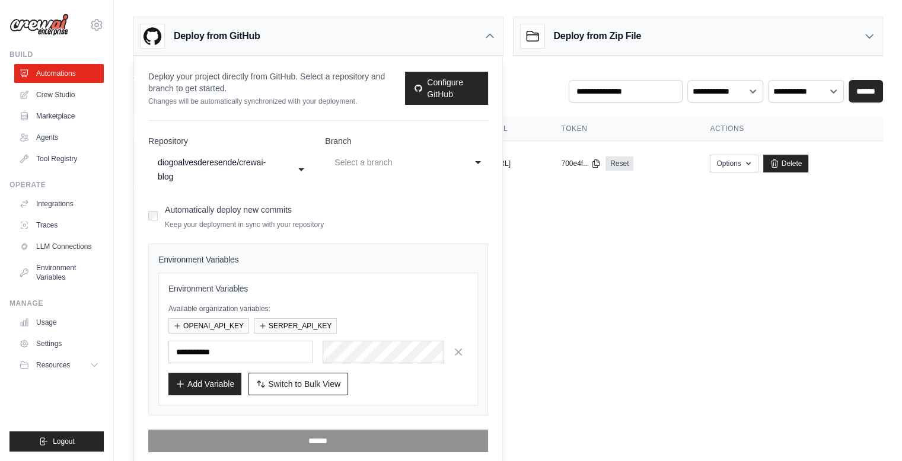
drag, startPoint x: 594, startPoint y: 283, endPoint x: 561, endPoint y: 256, distance: 42.5
click at [594, 283] on body "diogoalvesderesende@gmail.com Settings Build Automations Crew Studio Resources …" at bounding box center [451, 230] width 902 height 461
click at [619, 23] on div "Deploy from Zip File" at bounding box center [697, 36] width 369 height 39
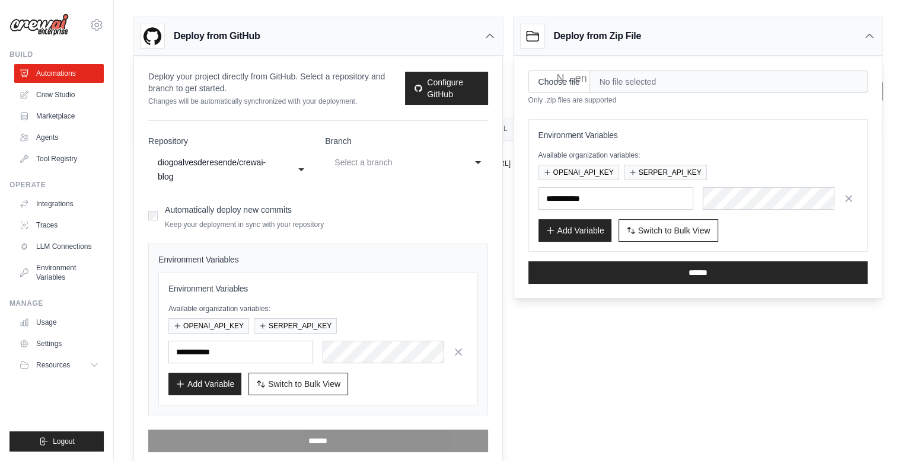
drag, startPoint x: 619, startPoint y: 23, endPoint x: 567, endPoint y: 20, distance: 52.3
click at [567, 20] on div "Deploy from Zip File" at bounding box center [697, 36] width 369 height 39
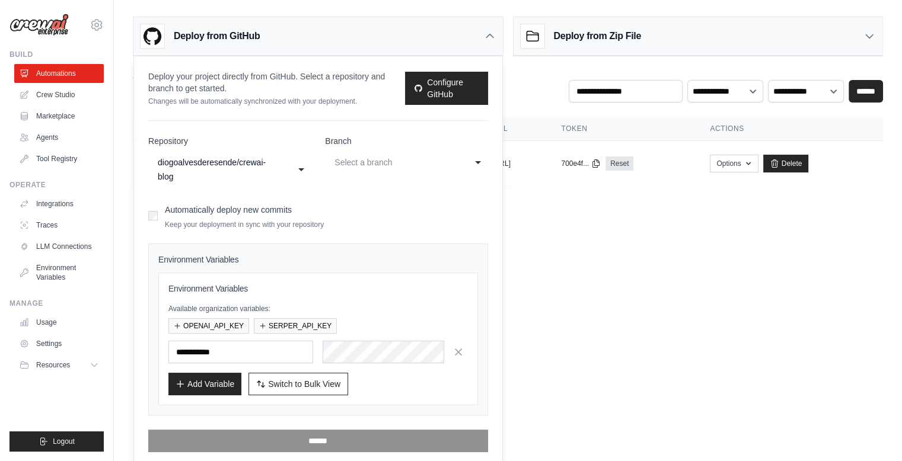
click at [567, 20] on div "Deploy from Zip File" at bounding box center [697, 36] width 369 height 39
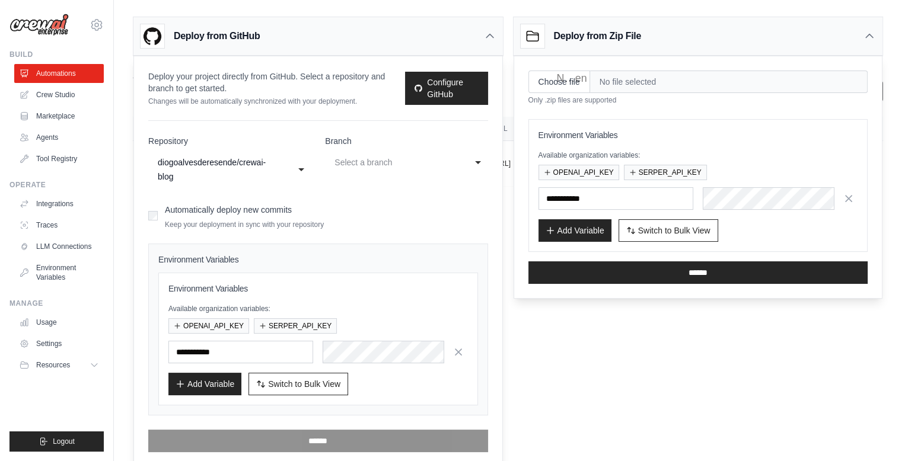
click at [646, 81] on span "No file selected" at bounding box center [728, 82] width 277 height 23
click at [558, 81] on input "Choose file" at bounding box center [559, 82] width 62 height 23
click at [330, 25] on div "Deploy from GitHub" at bounding box center [317, 36] width 369 height 39
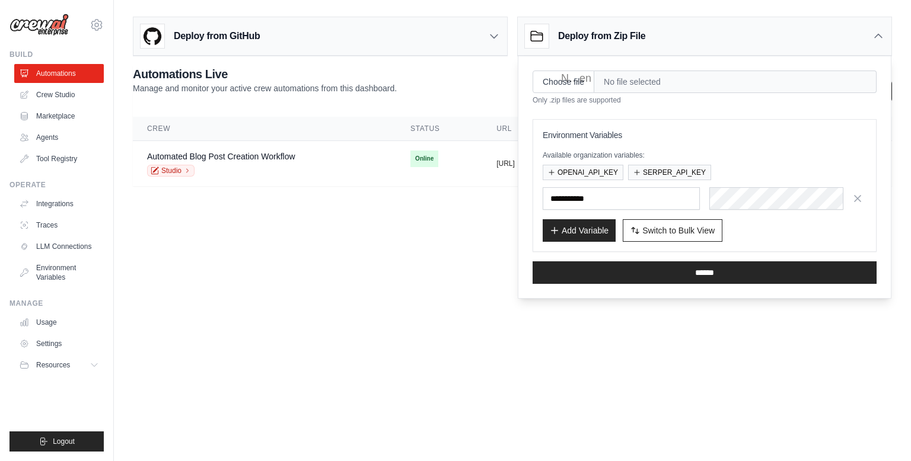
drag, startPoint x: 403, startPoint y: 292, endPoint x: 423, endPoint y: 280, distance: 22.9
click at [405, 292] on body "diogoalvesderesende@gmail.com Settings Build Automations Crew Studio Resources …" at bounding box center [455, 230] width 911 height 461
click at [880, 36] on icon at bounding box center [877, 36] width 7 height 4
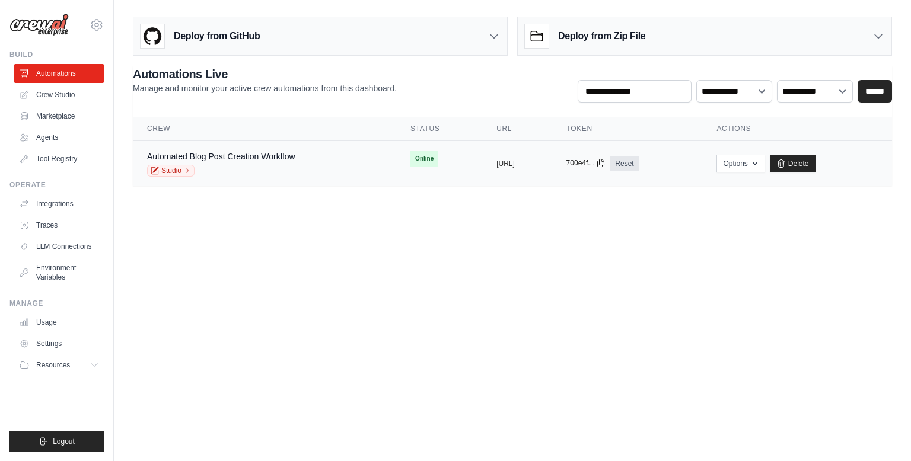
click at [604, 164] on icon at bounding box center [601, 163] width 7 height 8
click at [496, 159] on div "copied" at bounding box center [508, 159] width 25 height 14
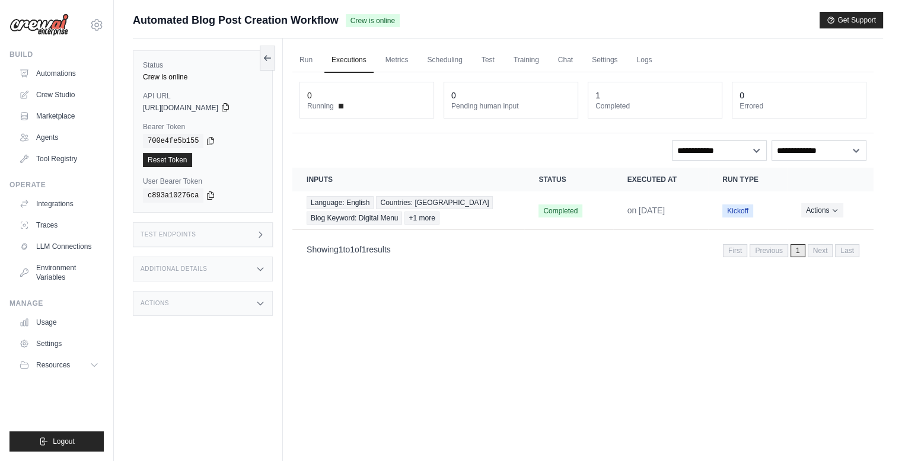
click at [228, 105] on icon at bounding box center [225, 108] width 7 height 8
click at [308, 60] on link "Run" at bounding box center [305, 60] width 27 height 25
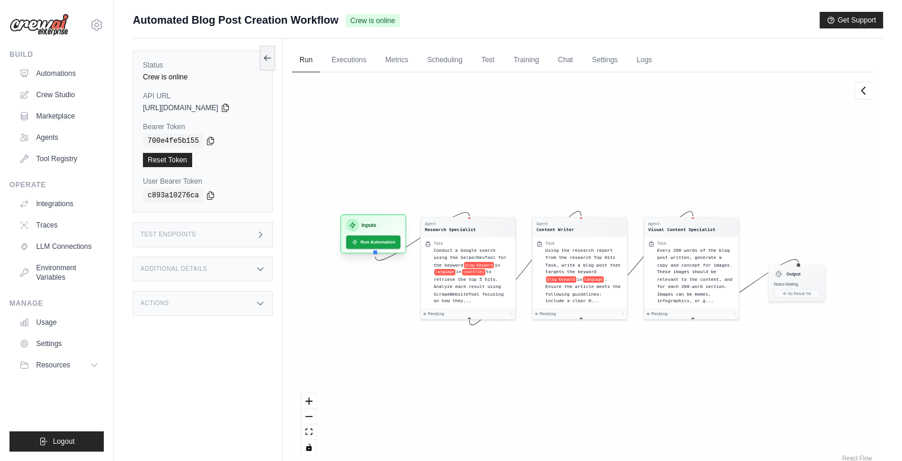
click at [379, 224] on div "Inputs" at bounding box center [373, 225] width 55 height 13
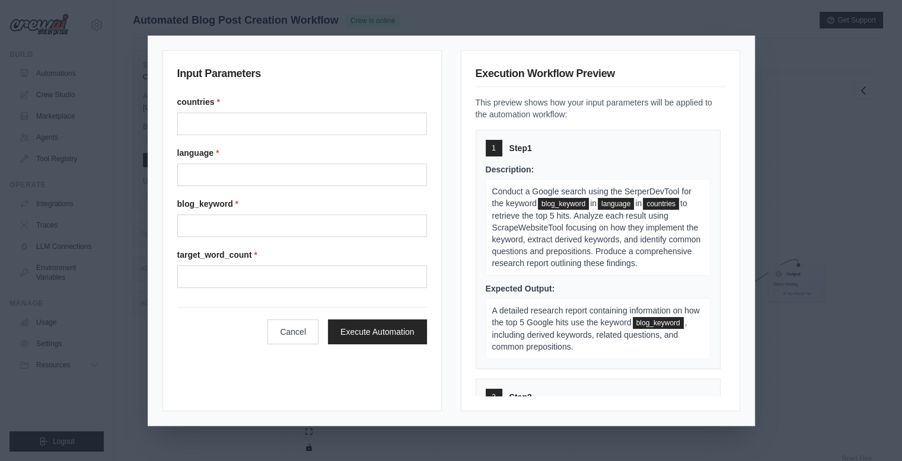
click at [797, 163] on div "Input Parameters countries * language * blog_keyword * target_word_count * Canc…" at bounding box center [451, 230] width 902 height 461
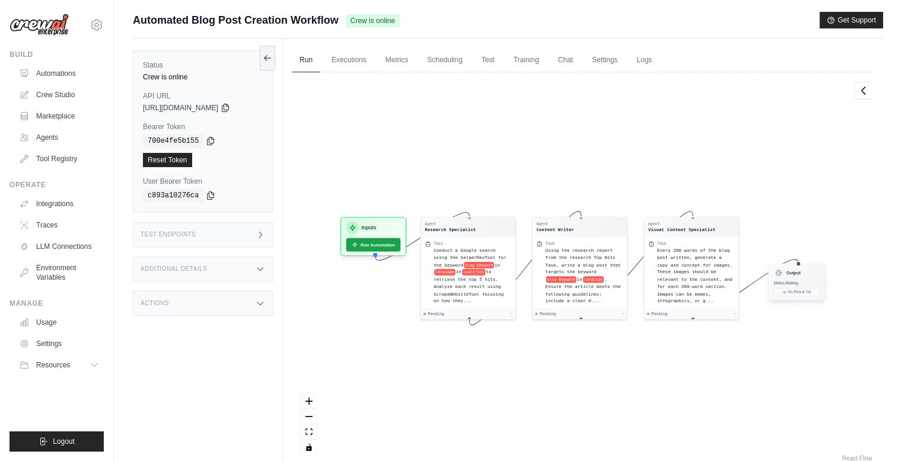
click at [811, 285] on div "Status: Waiting" at bounding box center [796, 282] width 47 height 5
click at [656, 60] on link "Logs" at bounding box center [644, 60] width 30 height 25
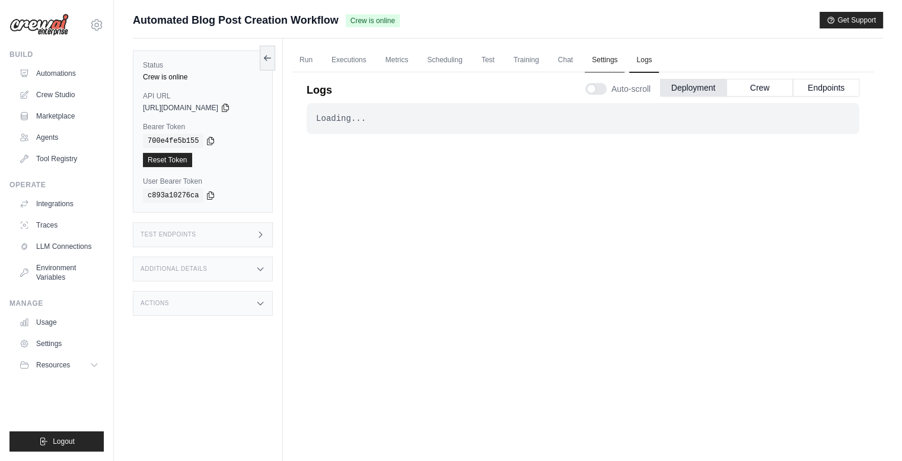
click at [605, 55] on link "Settings" at bounding box center [605, 60] width 40 height 25
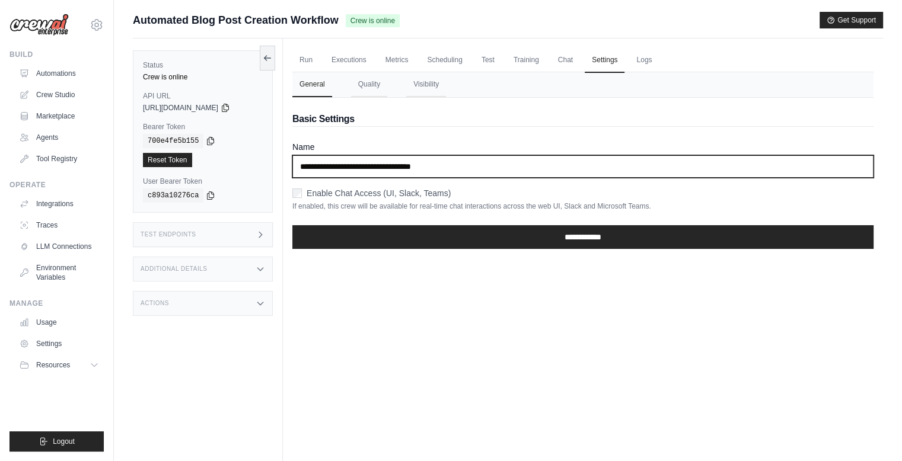
click at [417, 164] on input "**********" at bounding box center [582, 166] width 581 height 23
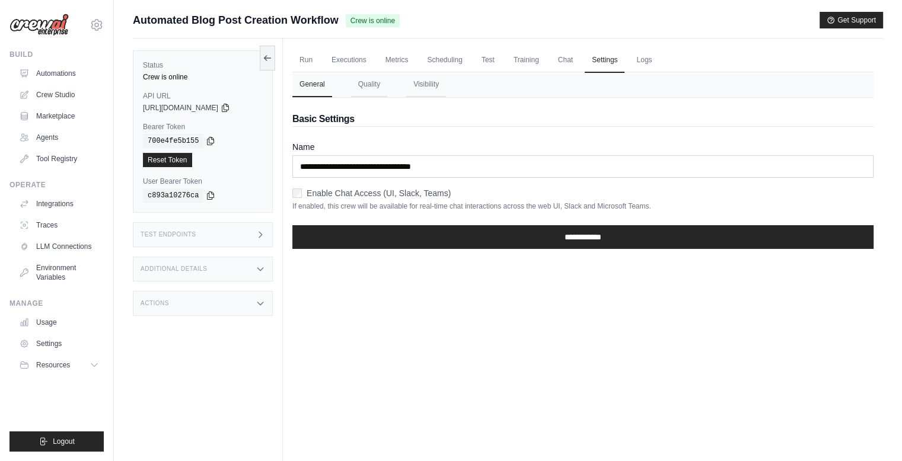
click at [337, 191] on label "Enable Chat Access (UI, Slack, Teams)" at bounding box center [379, 193] width 144 height 12
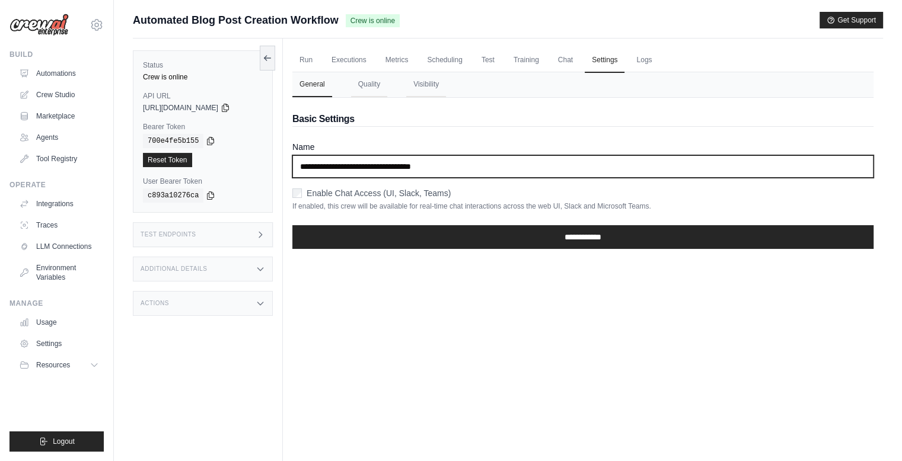
click at [392, 168] on input "**********" at bounding box center [582, 166] width 581 height 23
drag, startPoint x: 465, startPoint y: 167, endPoint x: 394, endPoint y: 174, distance: 71.4
click at [394, 174] on input "**********" at bounding box center [582, 166] width 581 height 23
type input "**********"
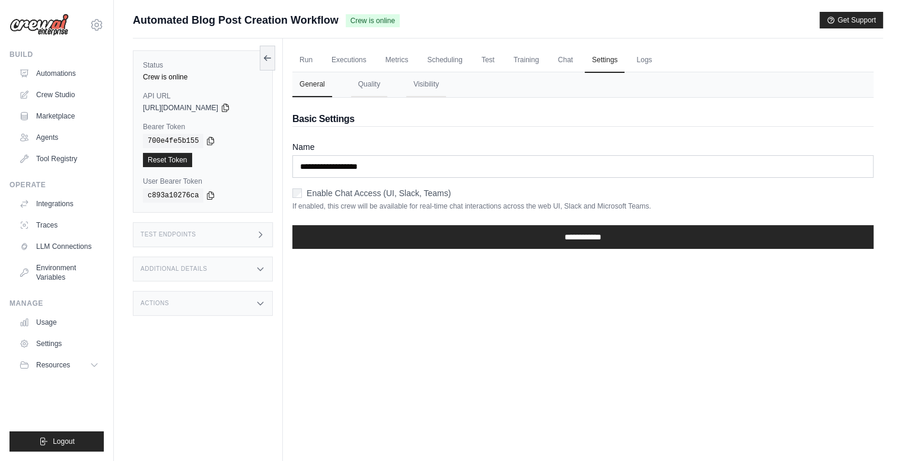
click at [486, 293] on div "Run Executions Metrics Scheduling Test Training Chat Settings Logs 0 Running 0 …" at bounding box center [583, 269] width 600 height 461
click at [491, 250] on div "**********" at bounding box center [582, 240] width 581 height 38
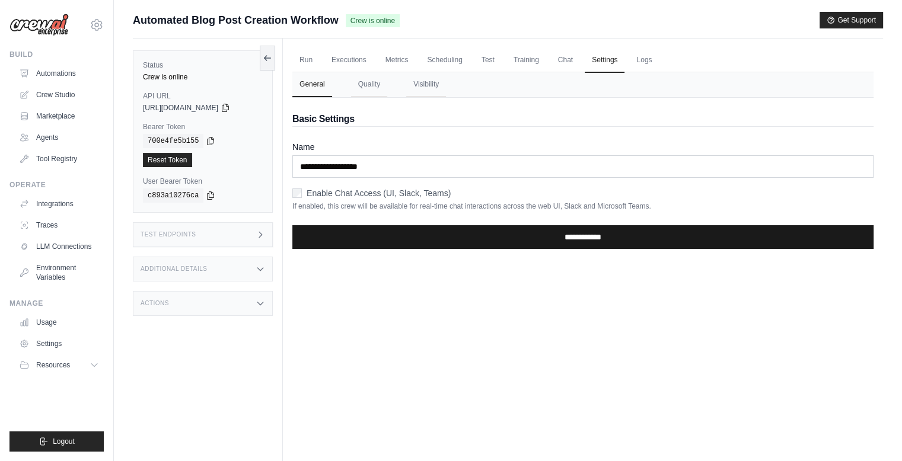
click at [500, 239] on input "**********" at bounding box center [582, 237] width 581 height 24
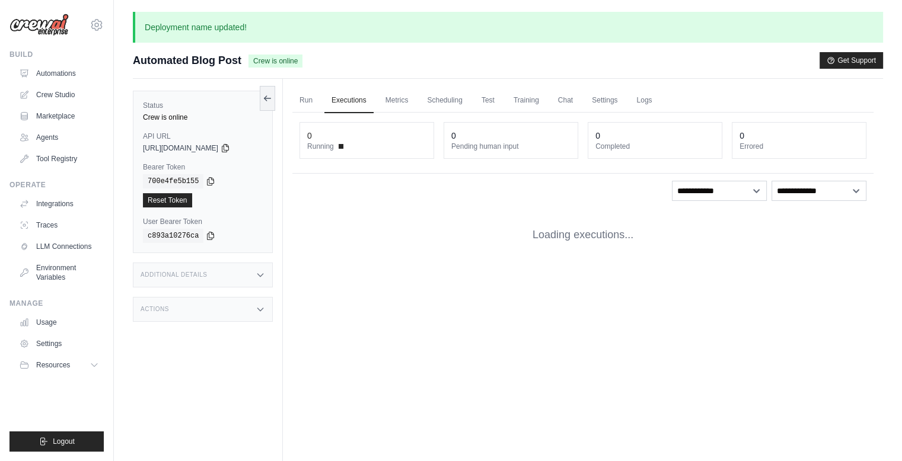
drag, startPoint x: 599, startPoint y: 55, endPoint x: 586, endPoint y: 57, distance: 13.2
click at [586, 57] on div "Automated Blog Post Crew is online Get Support" at bounding box center [508, 60] width 750 height 17
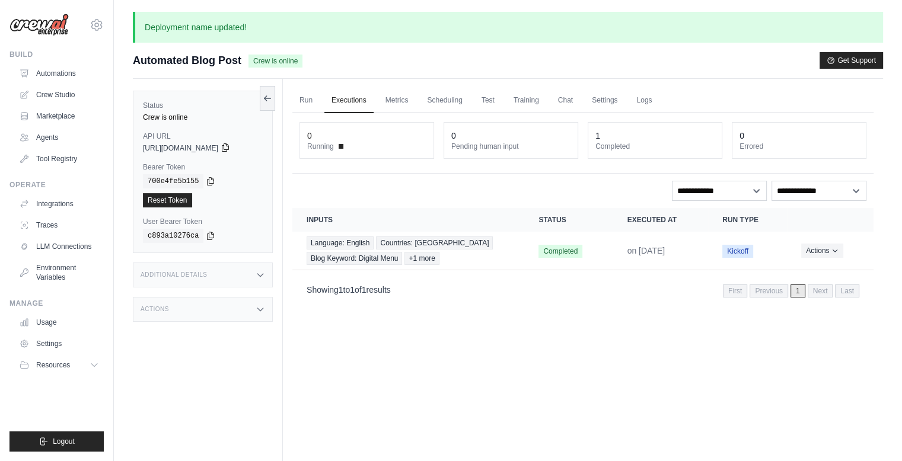
click at [230, 148] on icon at bounding box center [225, 147] width 9 height 9
